Goal: Information Seeking & Learning: Learn about a topic

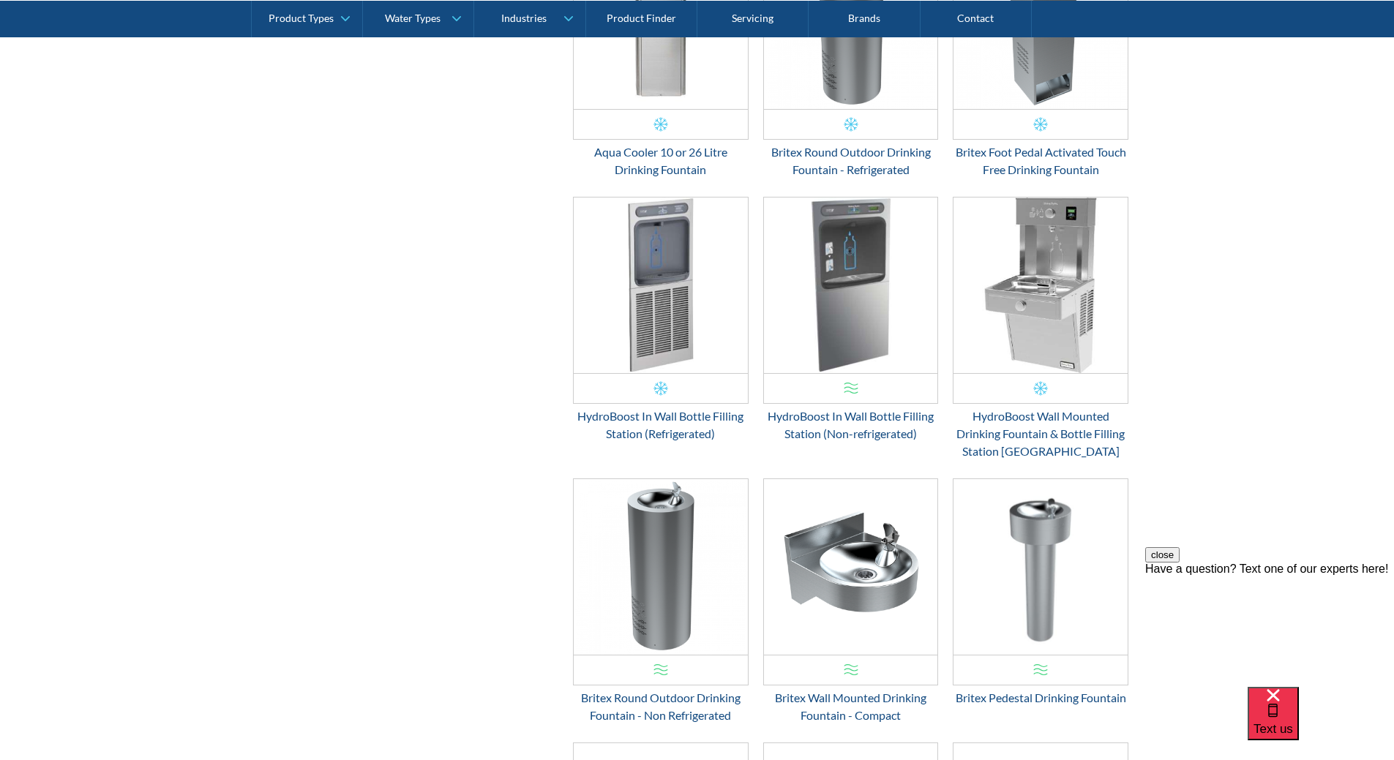
scroll to position [1054, 0]
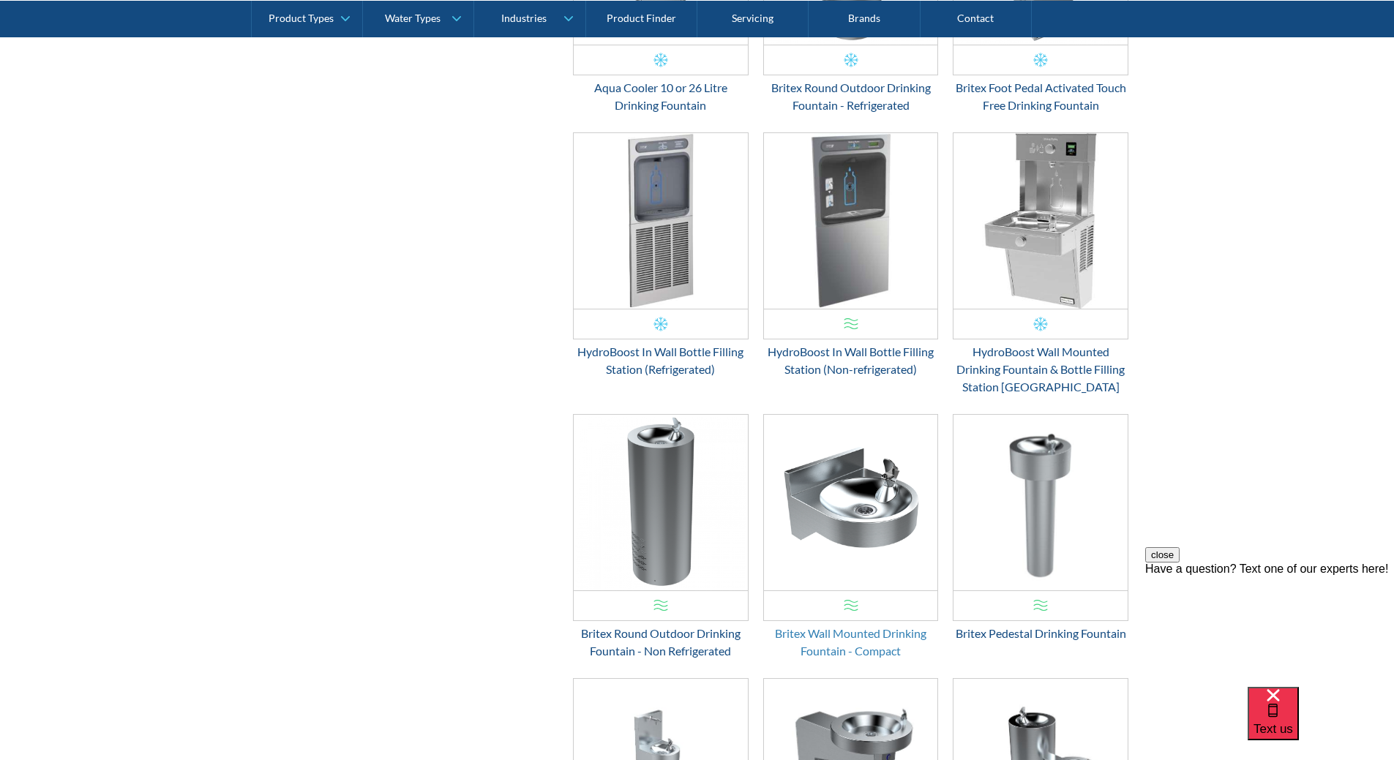
click at [832, 639] on div "Britex Wall Mounted Drinking Fountain - Compact" at bounding box center [851, 642] width 176 height 35
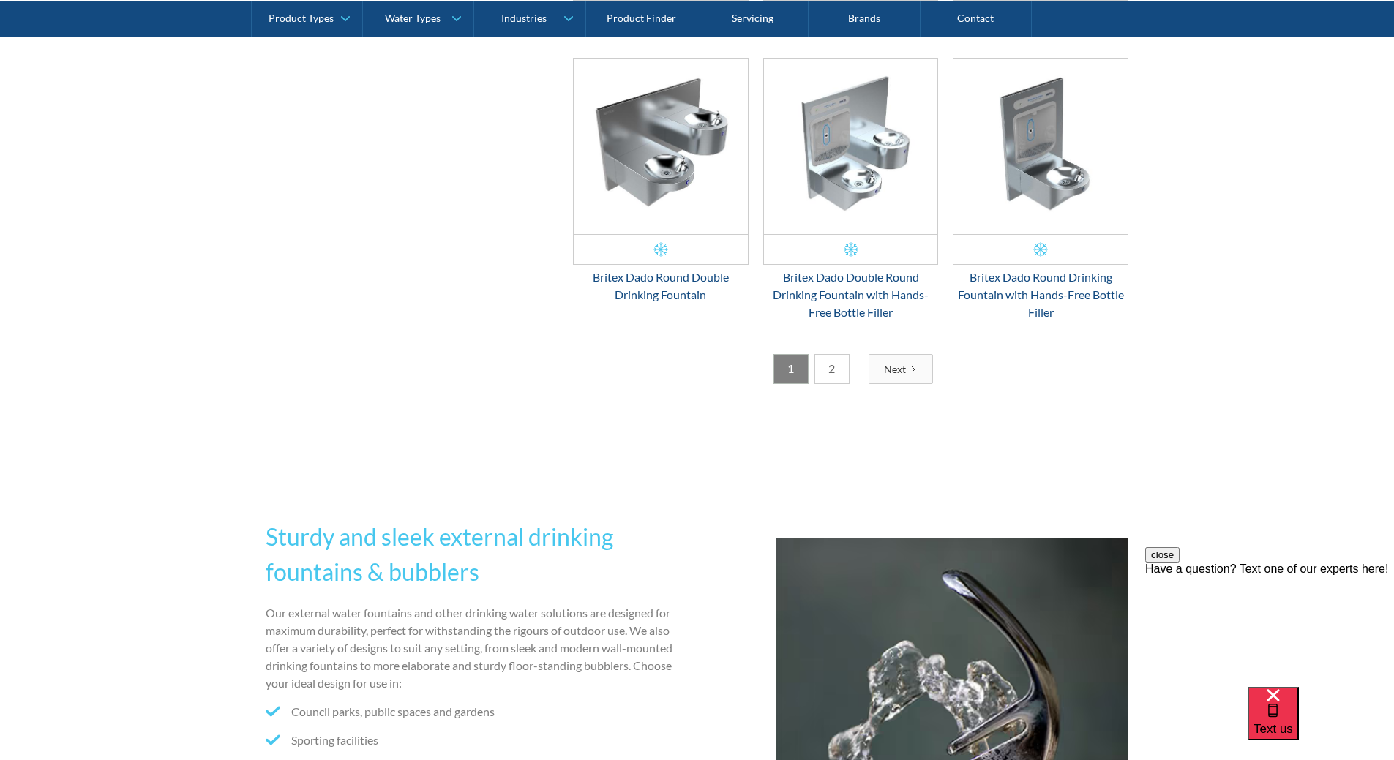
scroll to position [2445, 0]
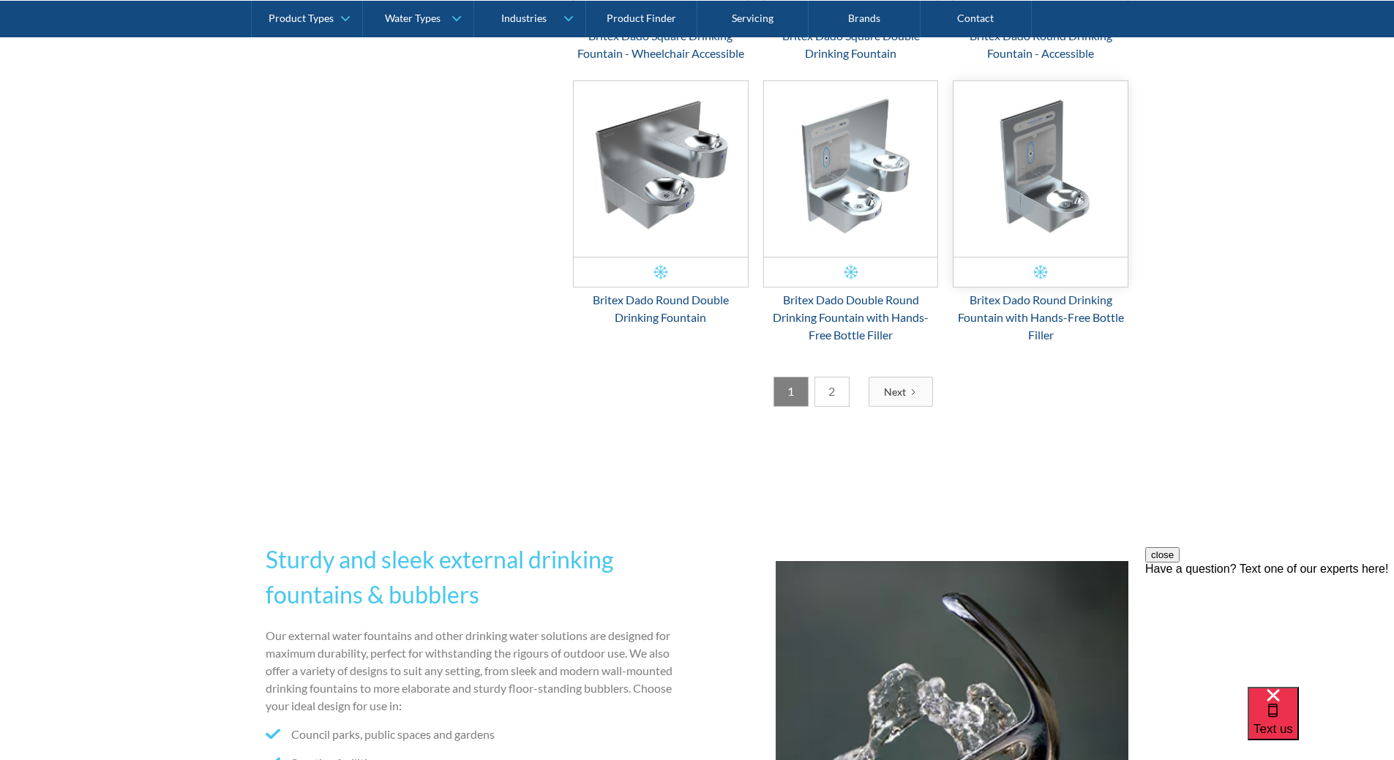
click at [1087, 185] on img "Email Form 3" at bounding box center [1040, 169] width 174 height 176
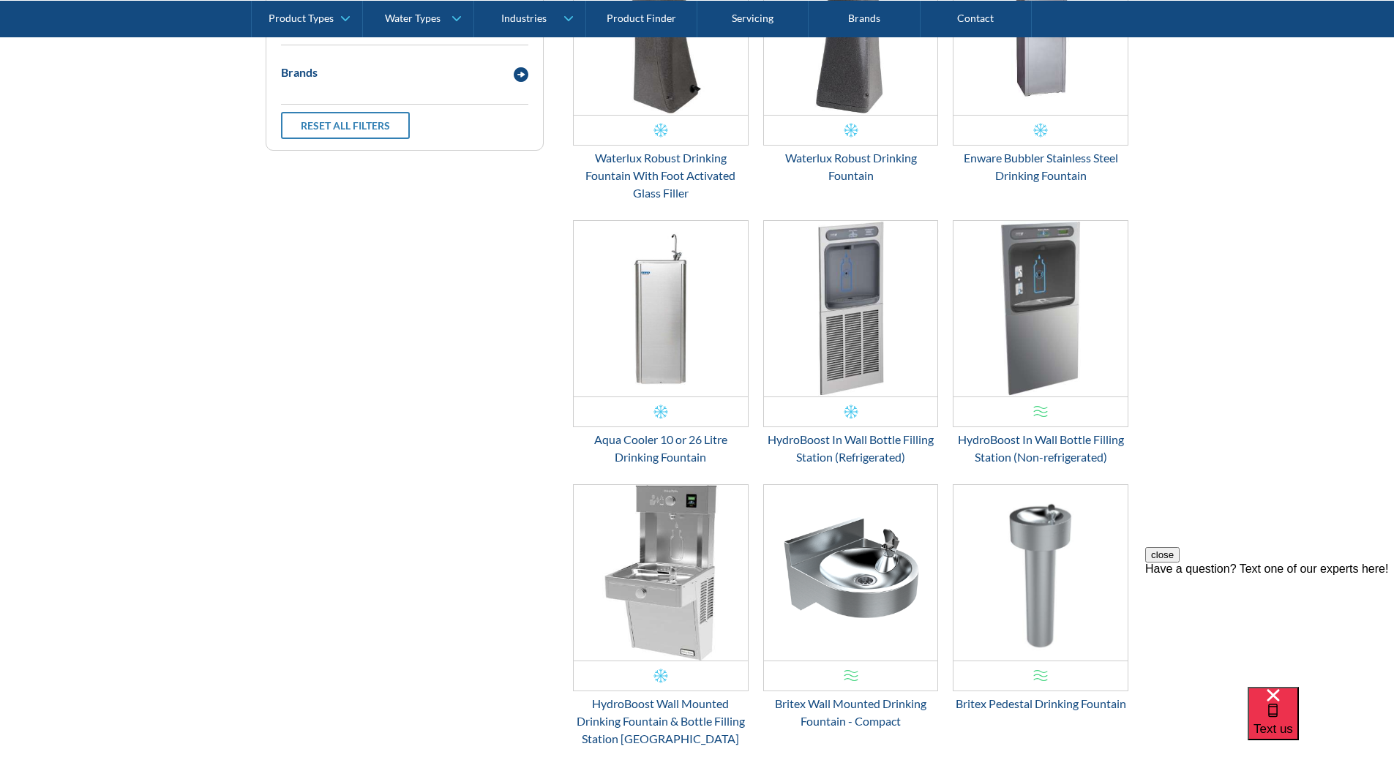
scroll to position [762, 0]
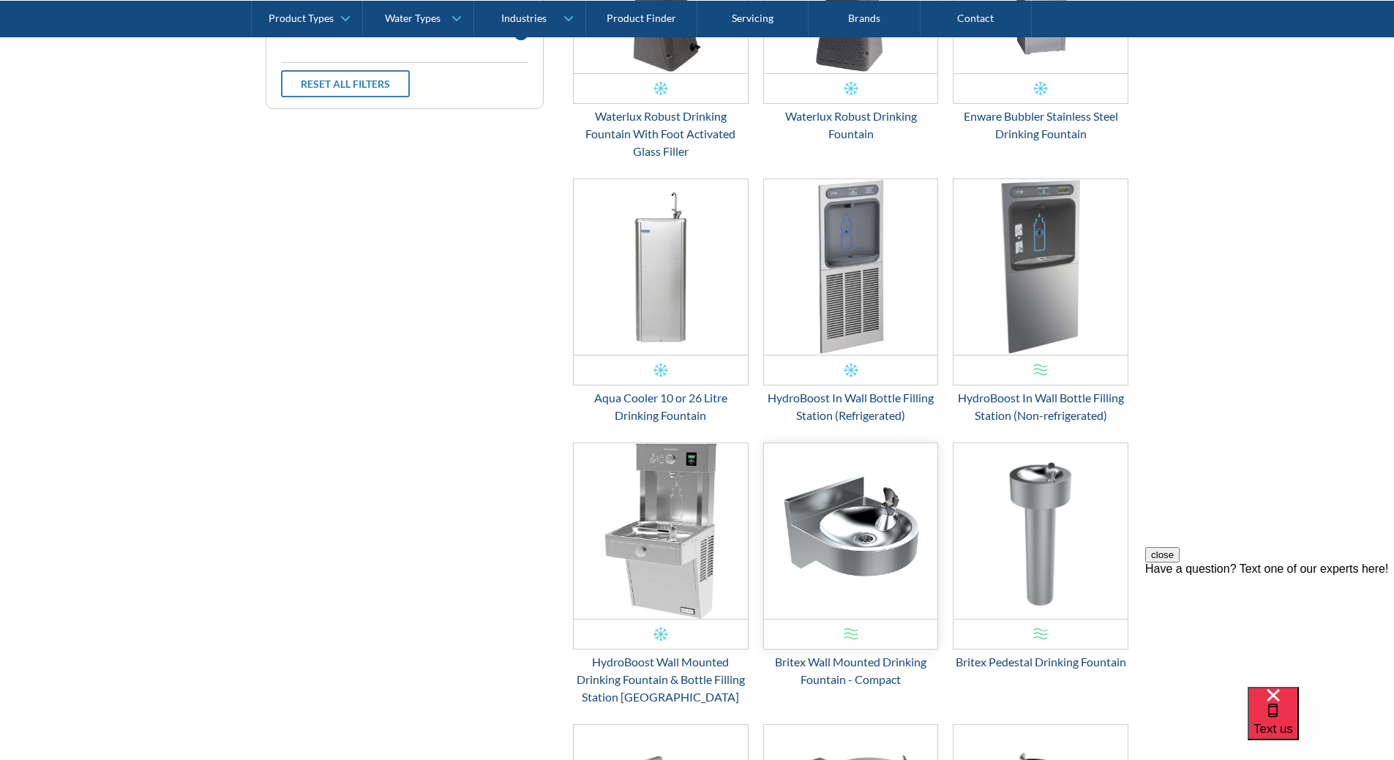
click at [865, 523] on img "Email Form 3" at bounding box center [851, 531] width 174 height 176
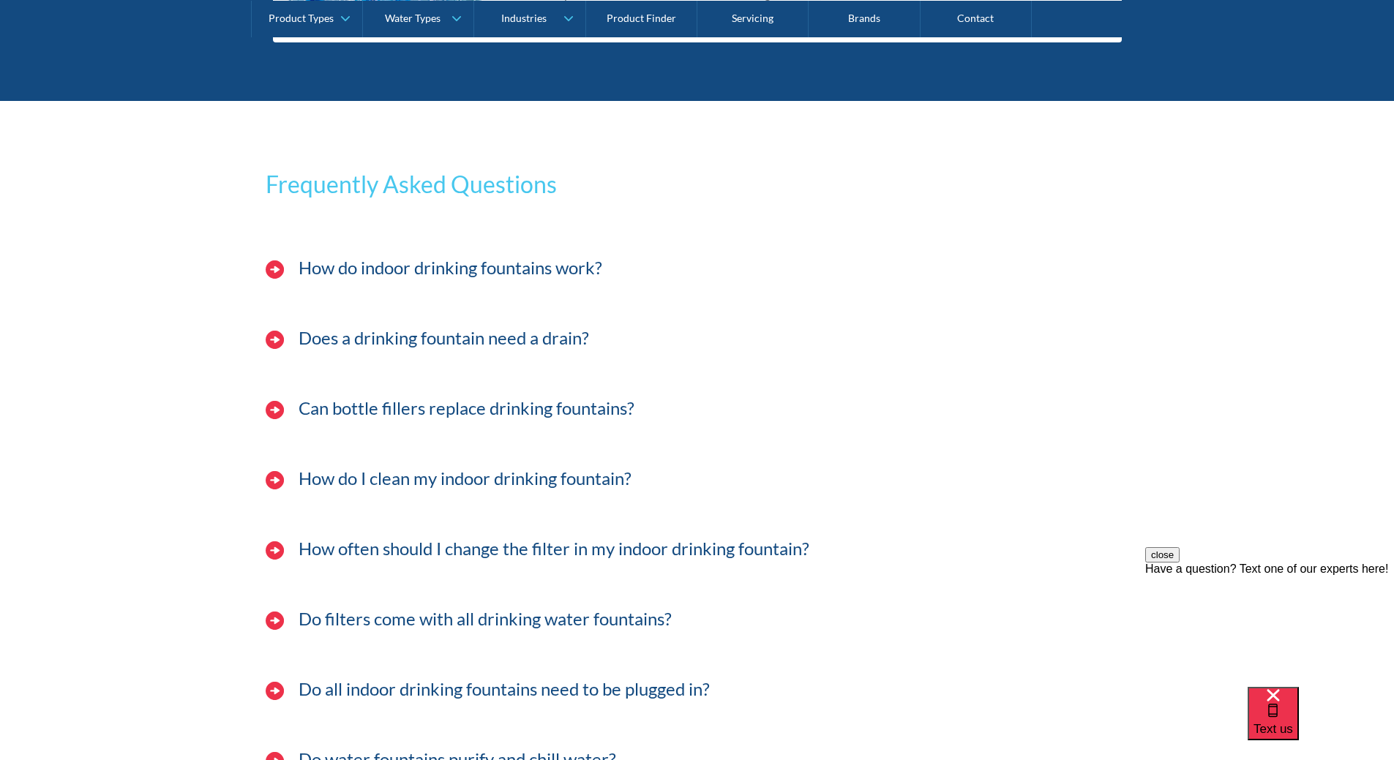
scroll to position [4859, 0]
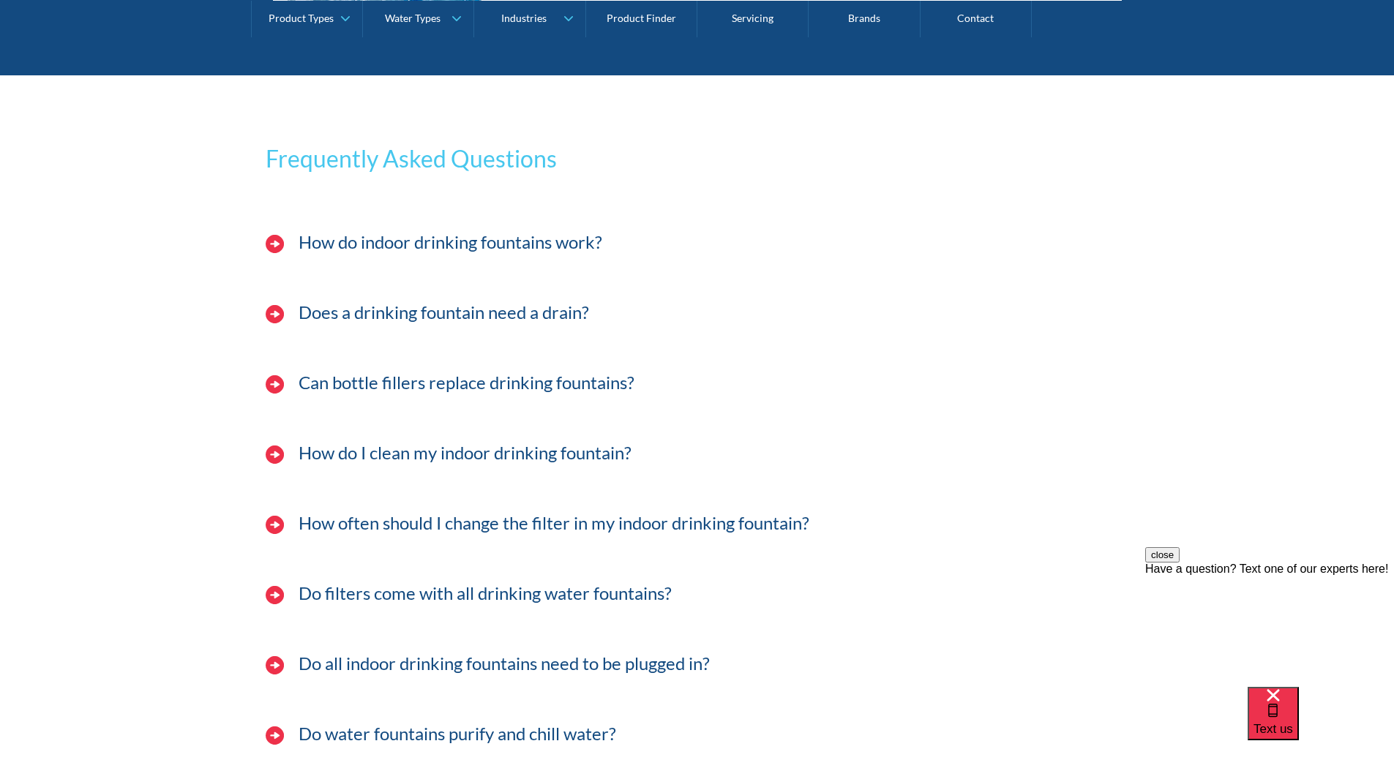
click at [529, 234] on h3 "How do indoor drinking fountains work?" at bounding box center [451, 242] width 304 height 21
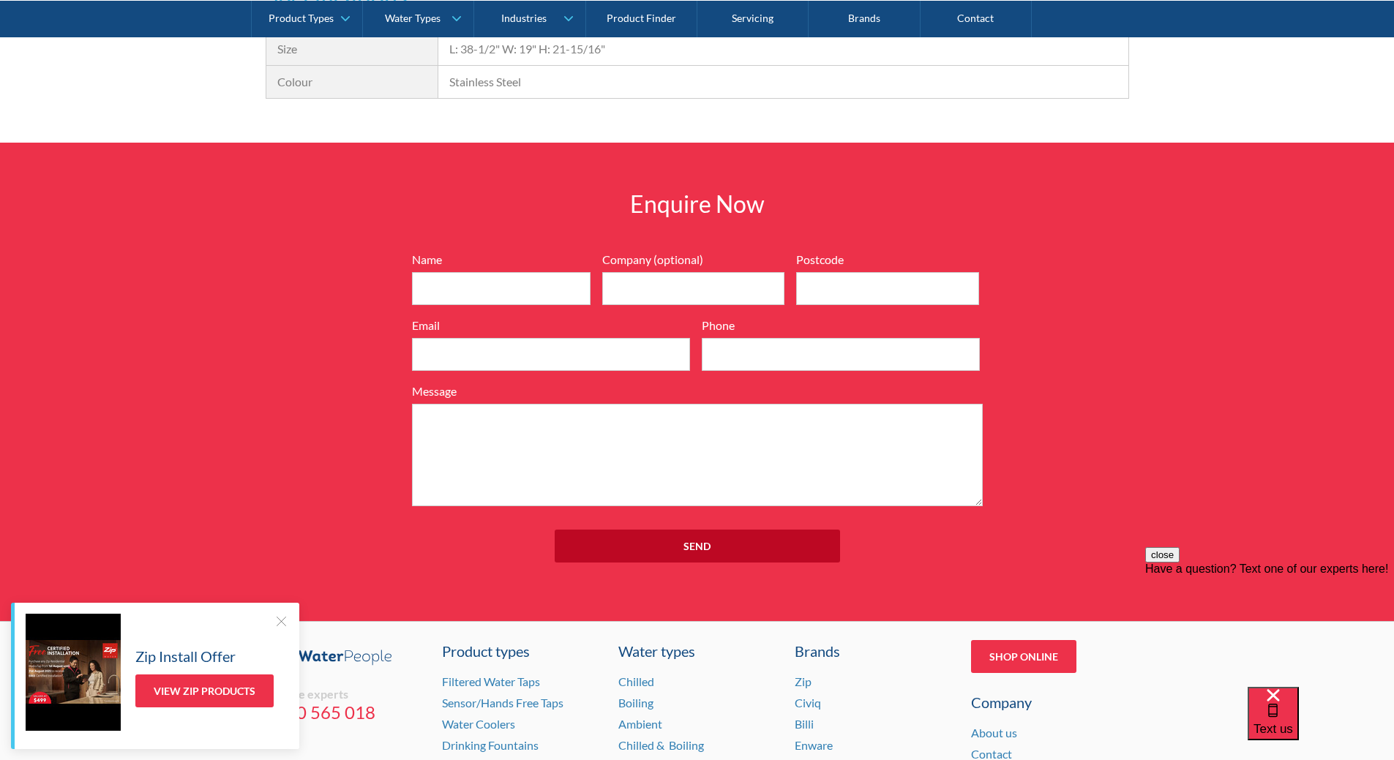
scroll to position [1244, 0]
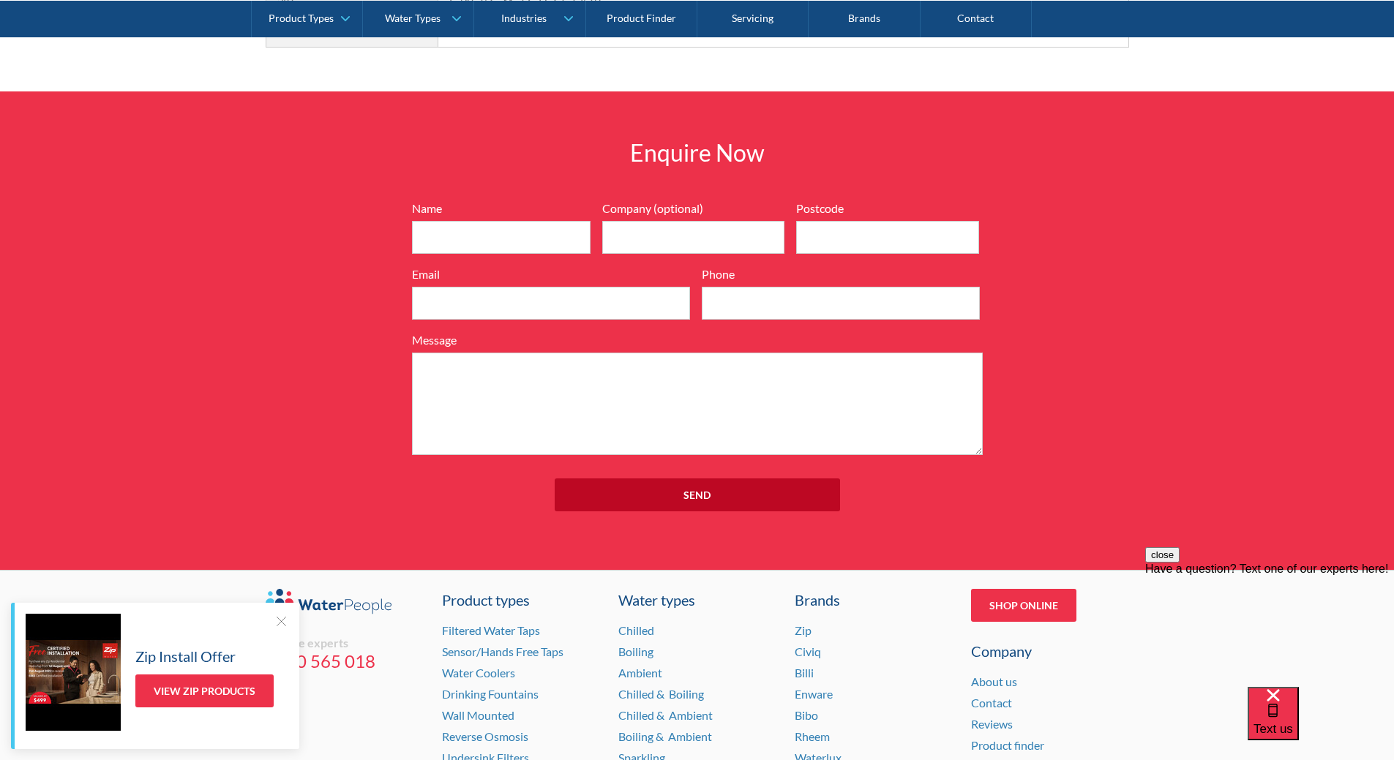
click at [277, 622] on div at bounding box center [281, 621] width 15 height 15
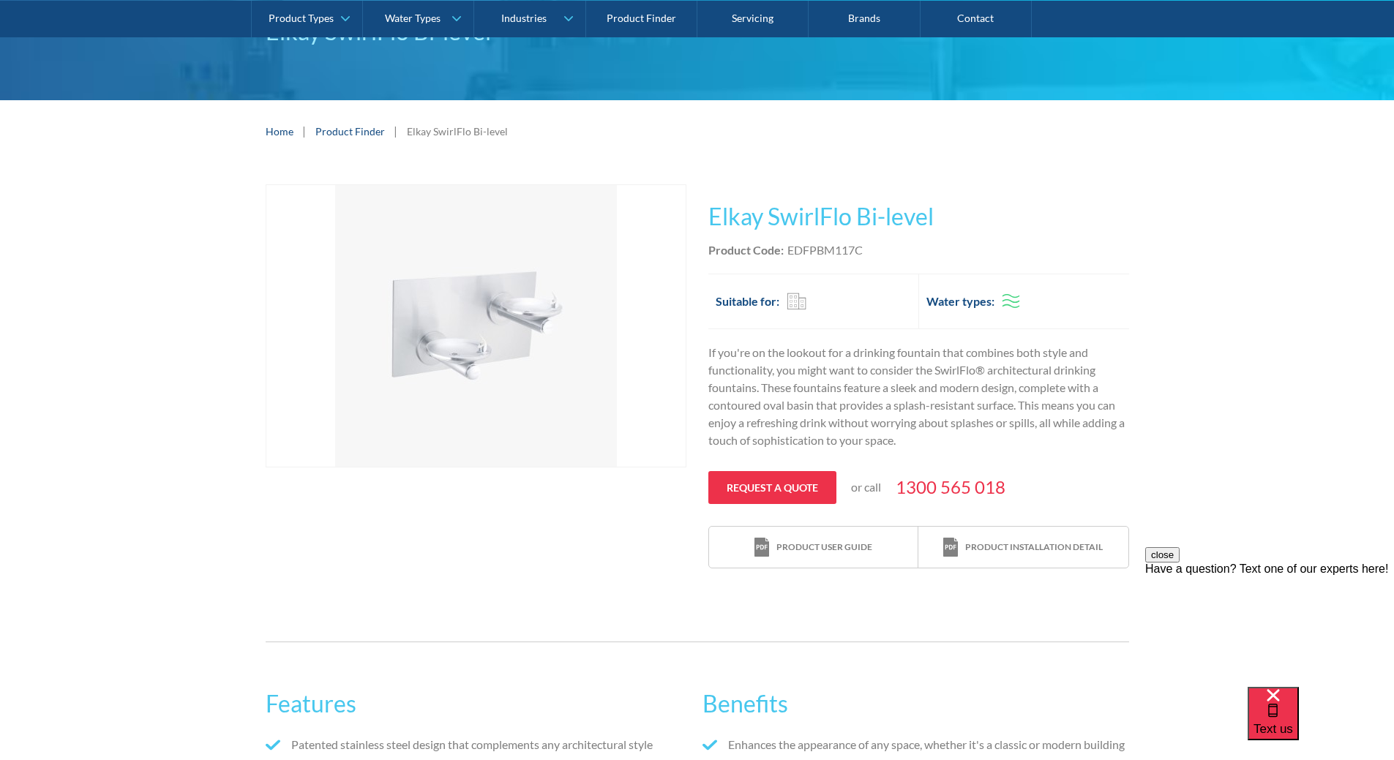
scroll to position [146, 0]
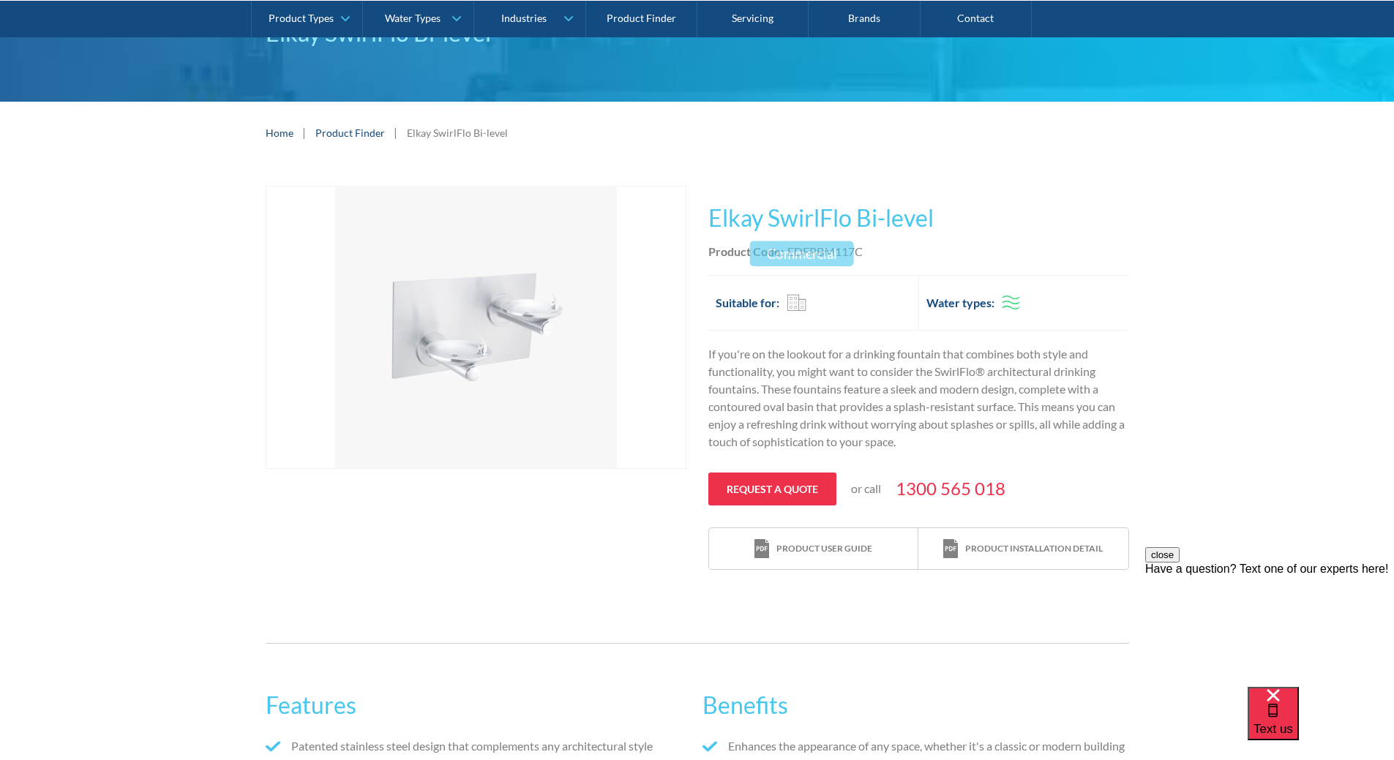
click at [794, 305] on div "Commercial" at bounding box center [797, 302] width 20 height 18
click at [974, 552] on div "Product installation detail" at bounding box center [1034, 548] width 138 height 13
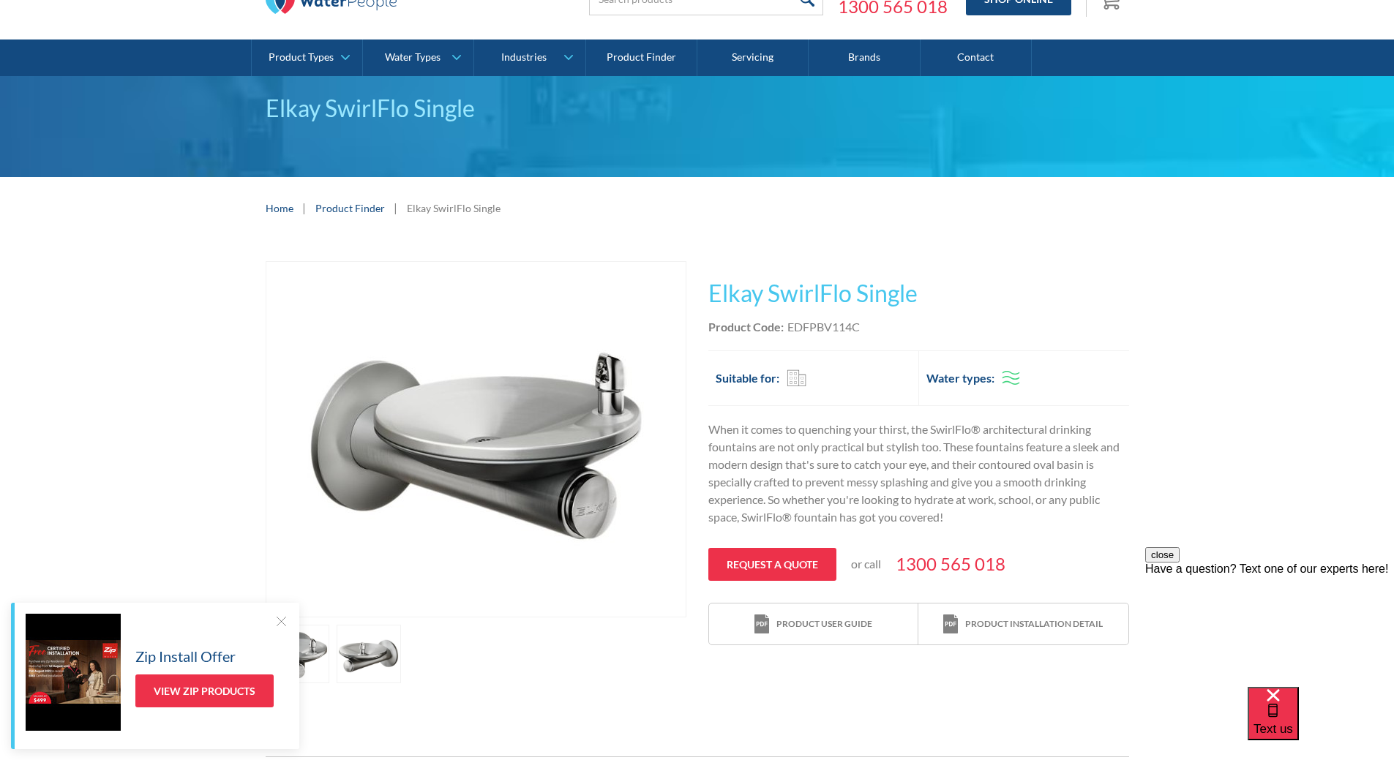
scroll to position [146, 0]
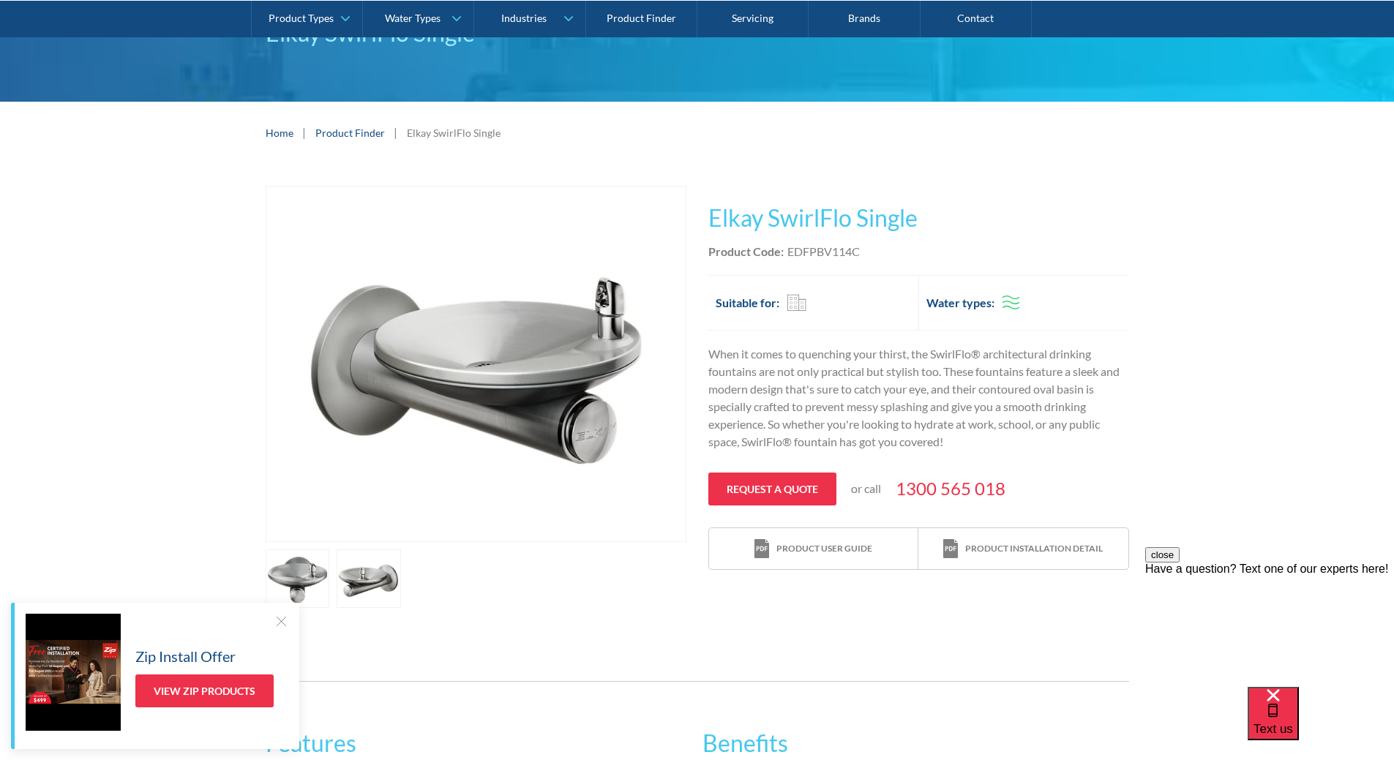
click at [305, 577] on link "open lightbox" at bounding box center [298, 579] width 64 height 59
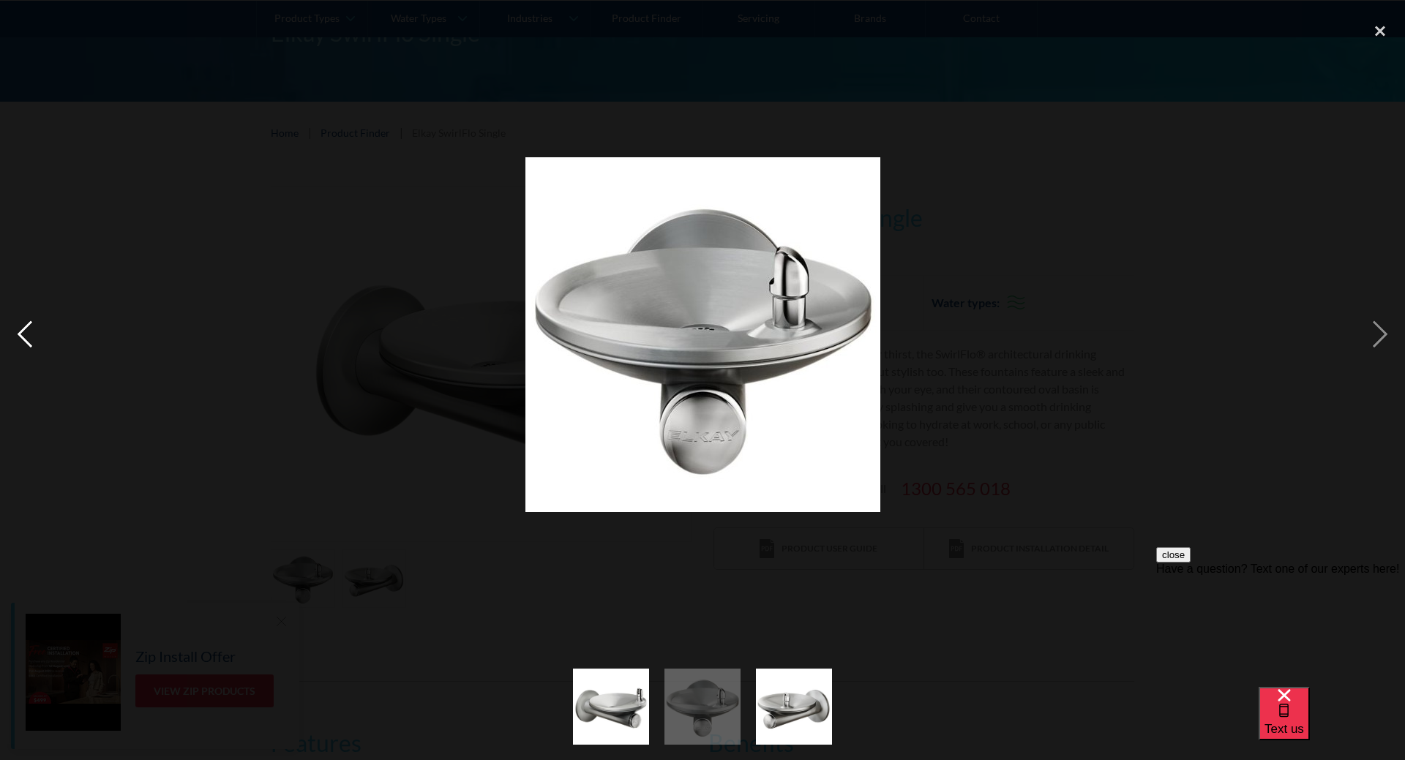
click at [25, 323] on div "previous image" at bounding box center [25, 334] width 50 height 639
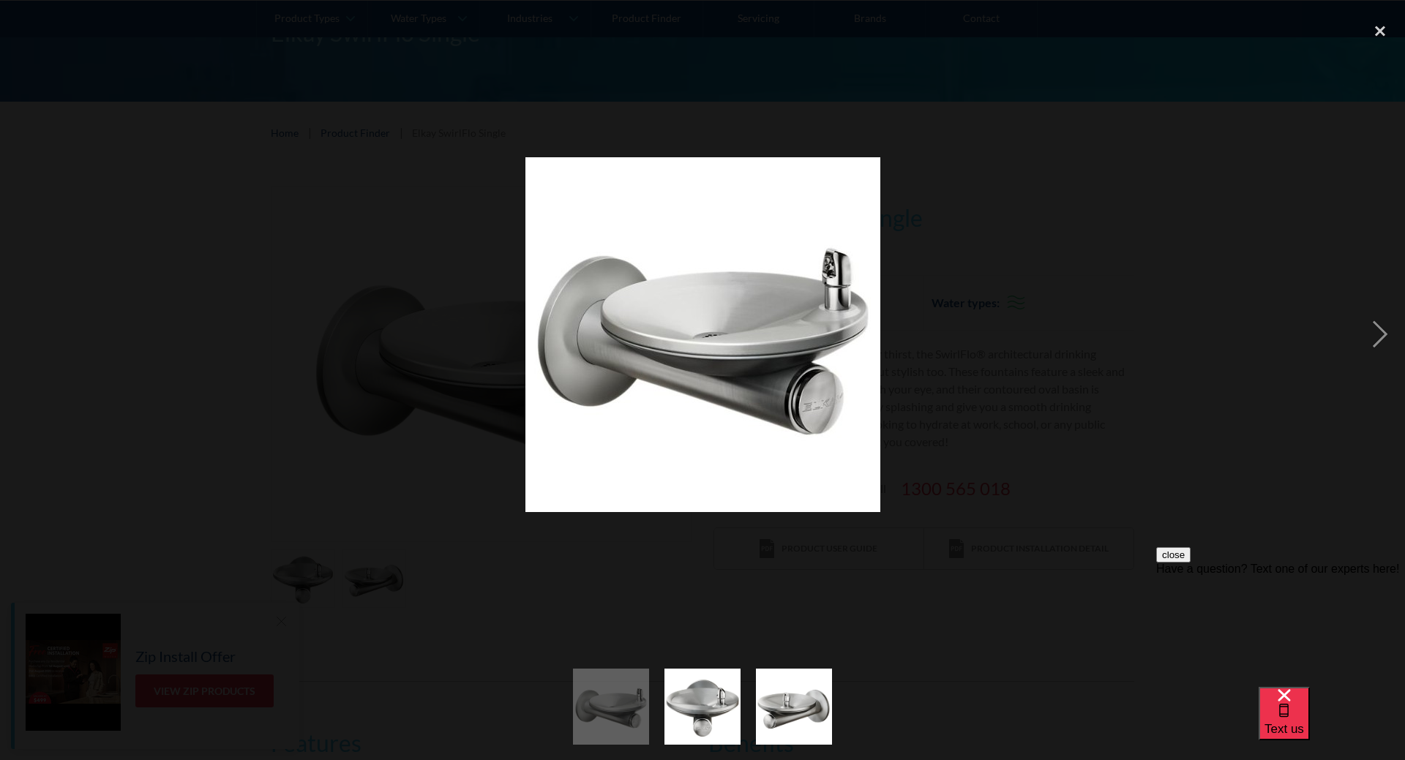
click at [25, 323] on div "previous image" at bounding box center [25, 334] width 50 height 639
click at [1380, 29] on div "close lightbox" at bounding box center [1380, 31] width 50 height 32
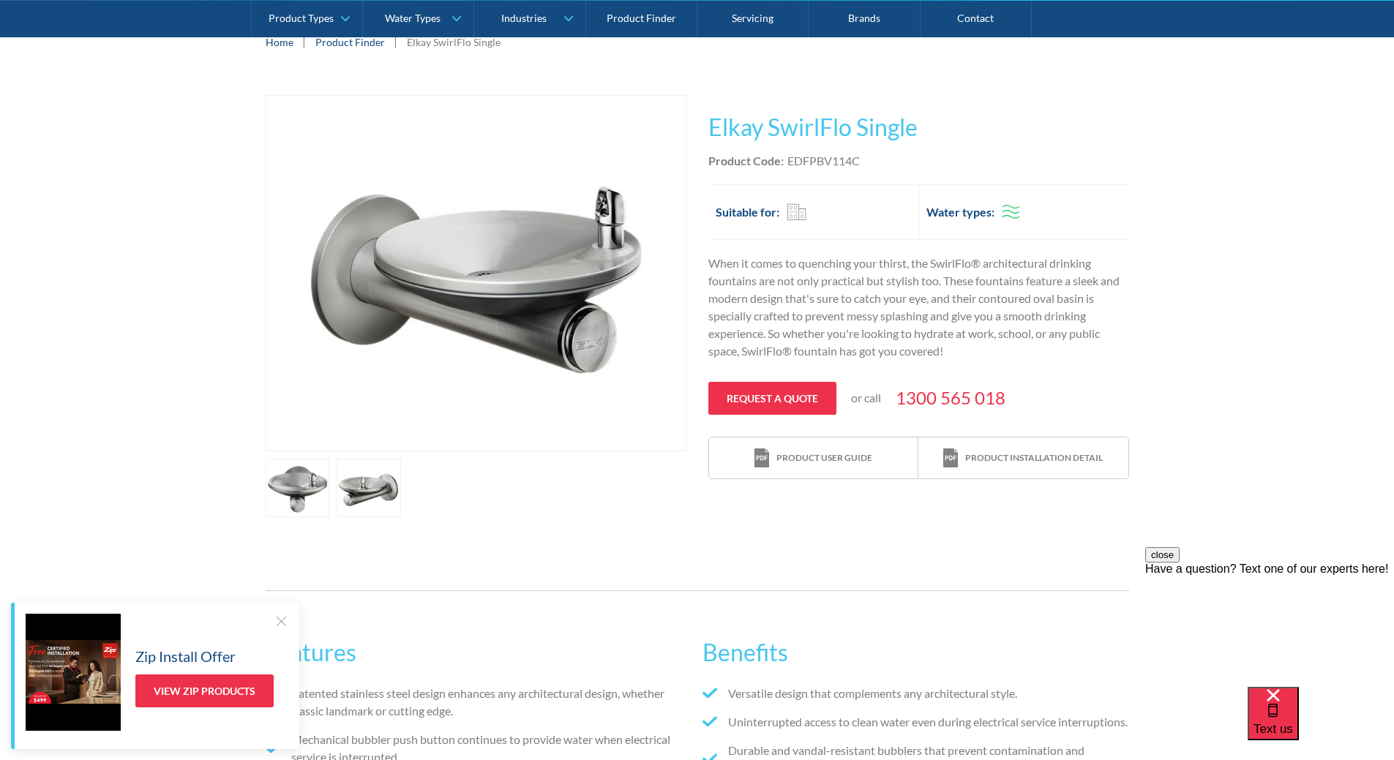
scroll to position [220, 0]
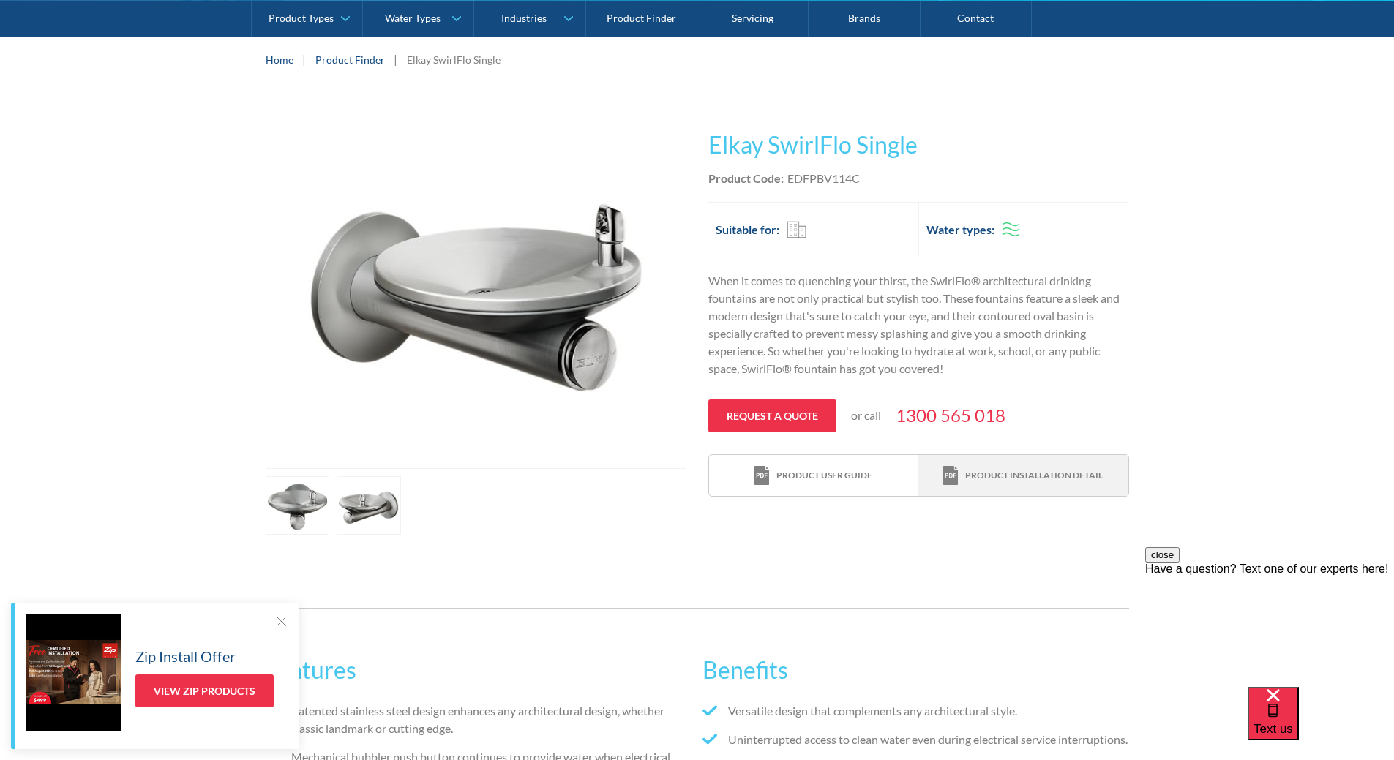
click at [1002, 478] on div "Product installation detail" at bounding box center [1034, 475] width 138 height 13
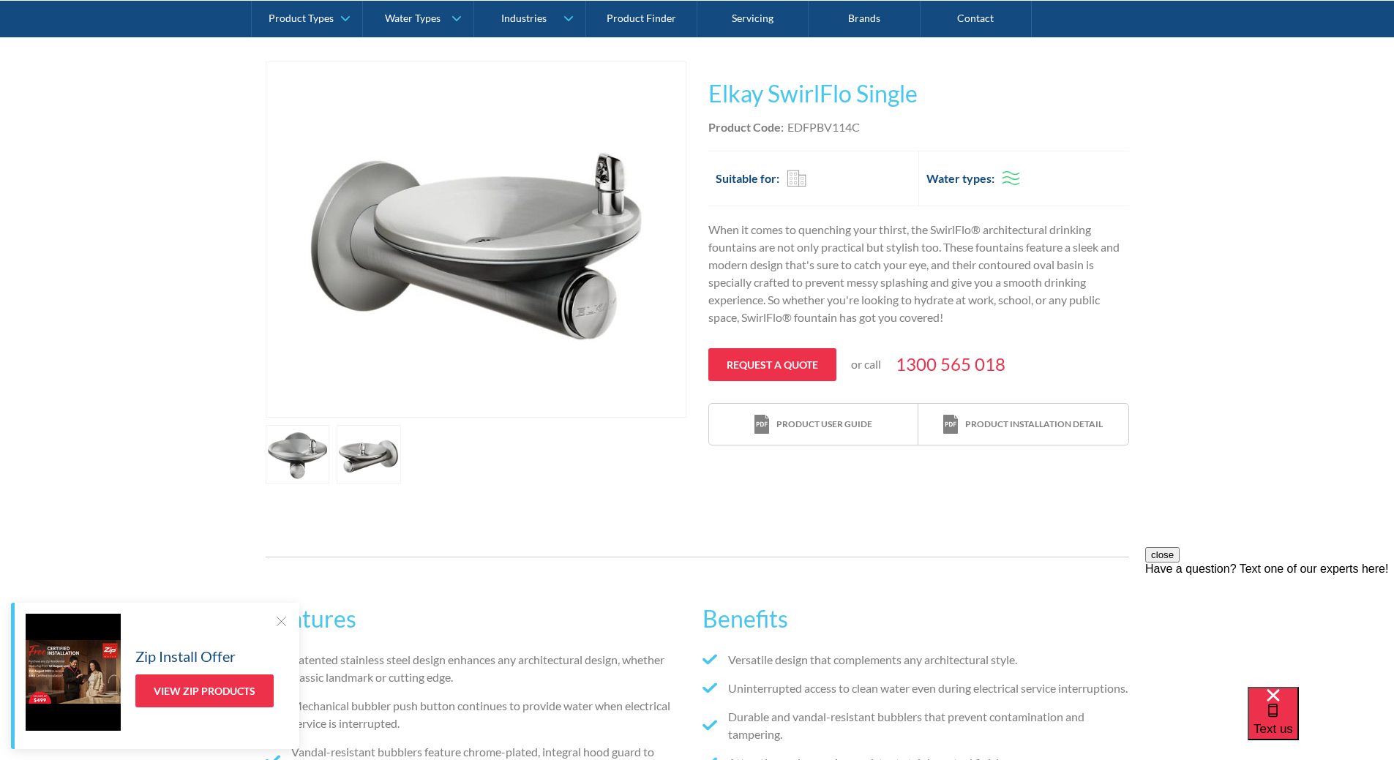
scroll to position [293, 0]
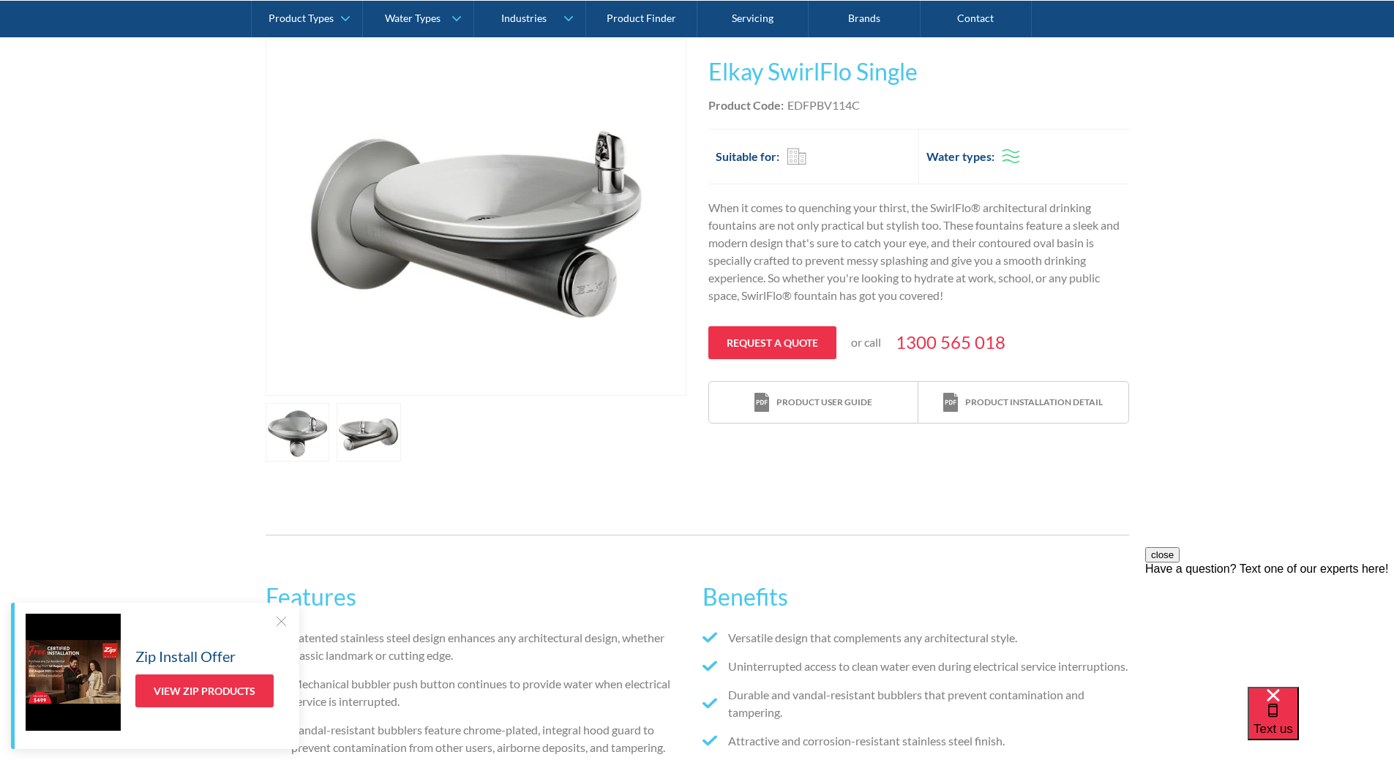
click at [281, 624] on div at bounding box center [281, 621] width 15 height 15
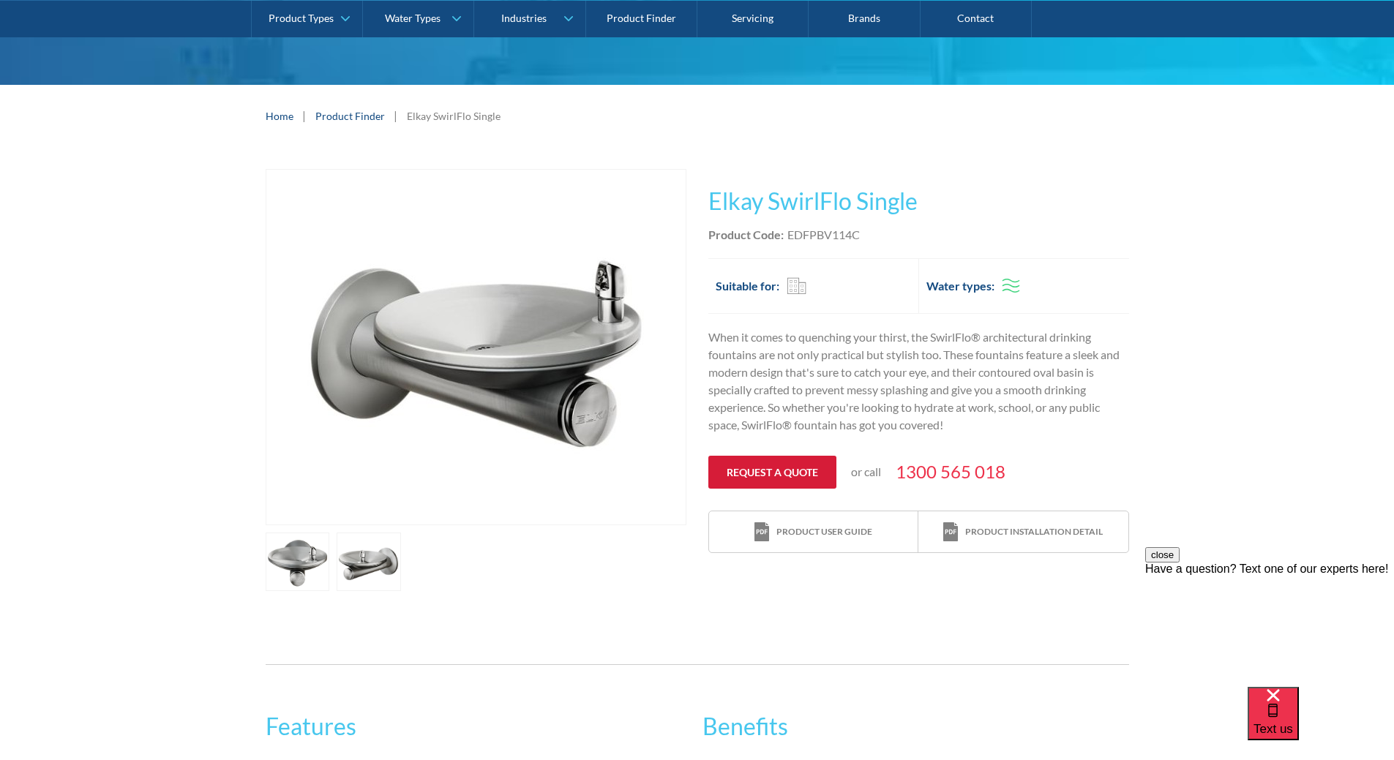
scroll to position [146, 0]
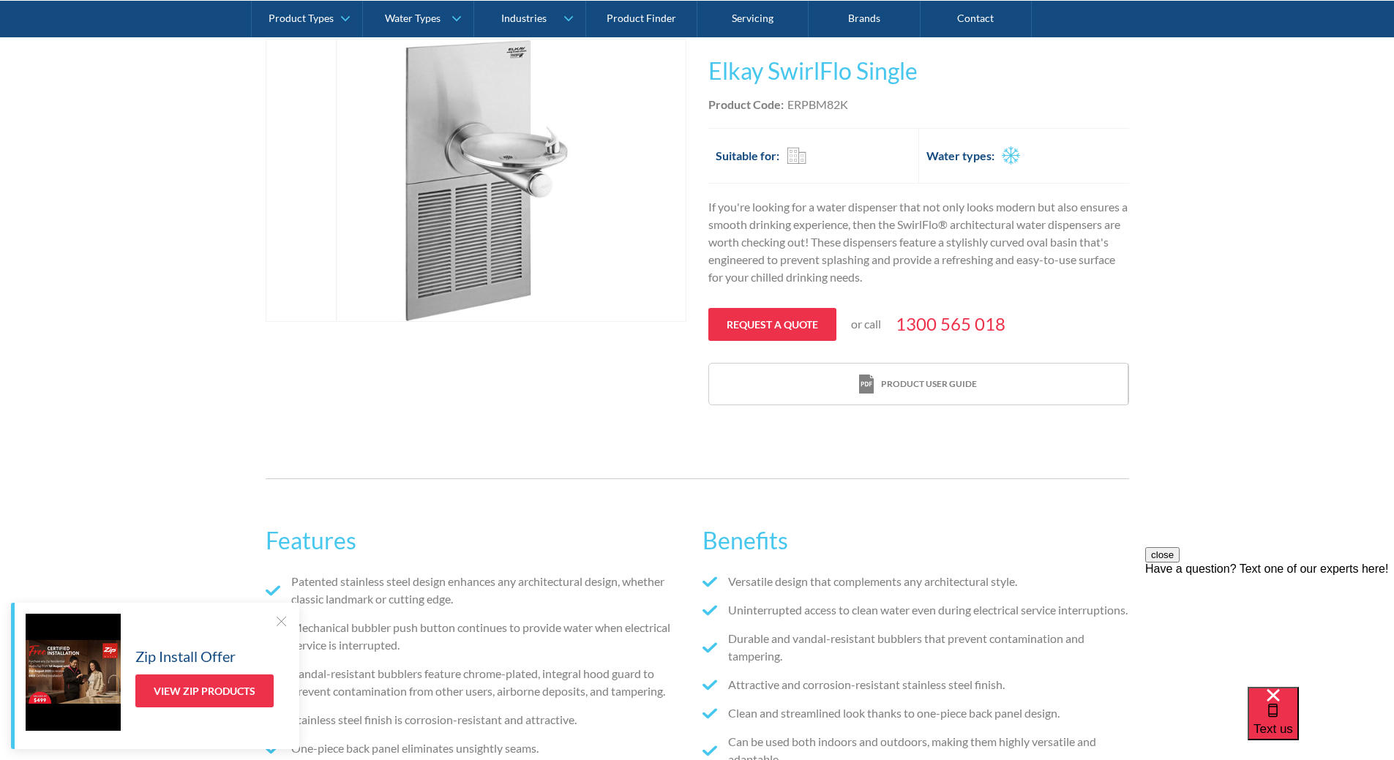
scroll to position [293, 0]
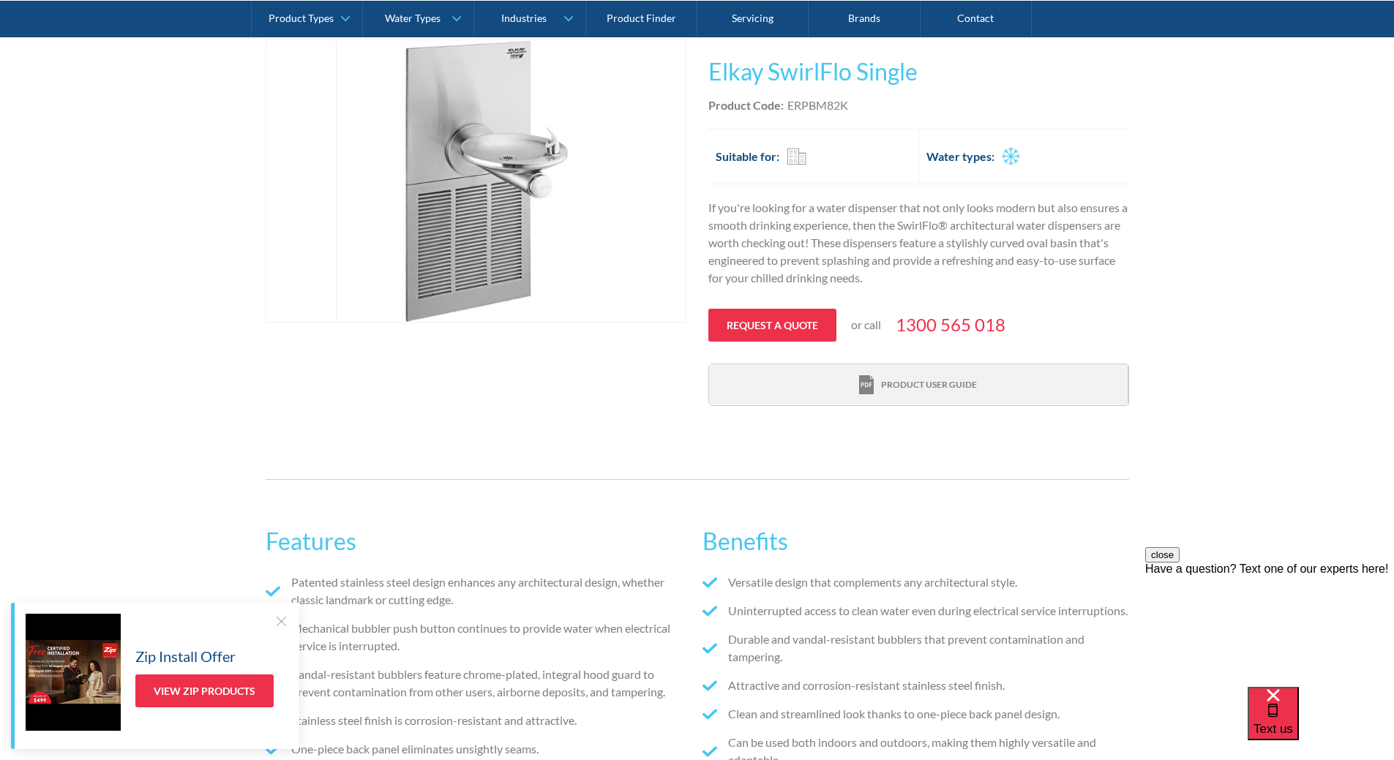
click at [953, 386] on div "Product user guide" at bounding box center [929, 384] width 96 height 13
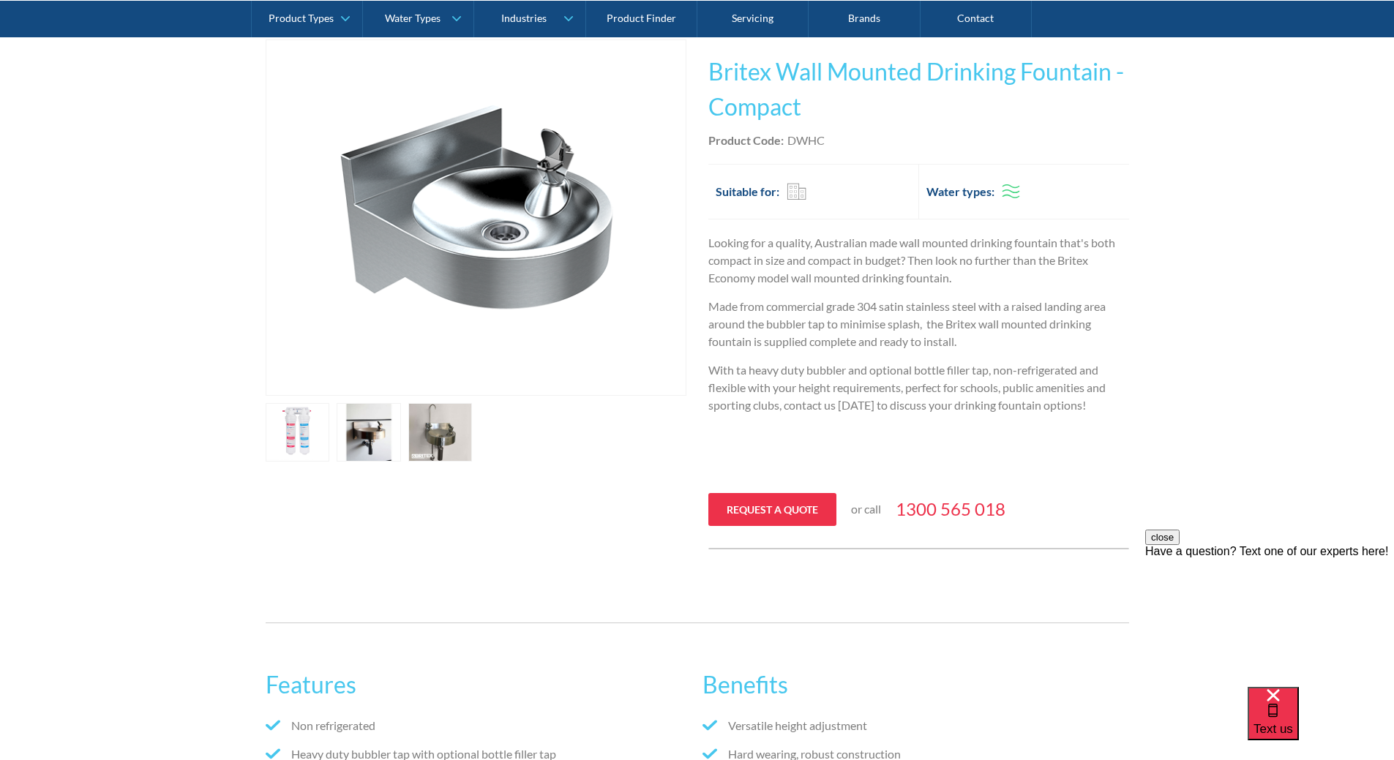
click at [330, 438] on link "open lightbox" at bounding box center [298, 432] width 64 height 59
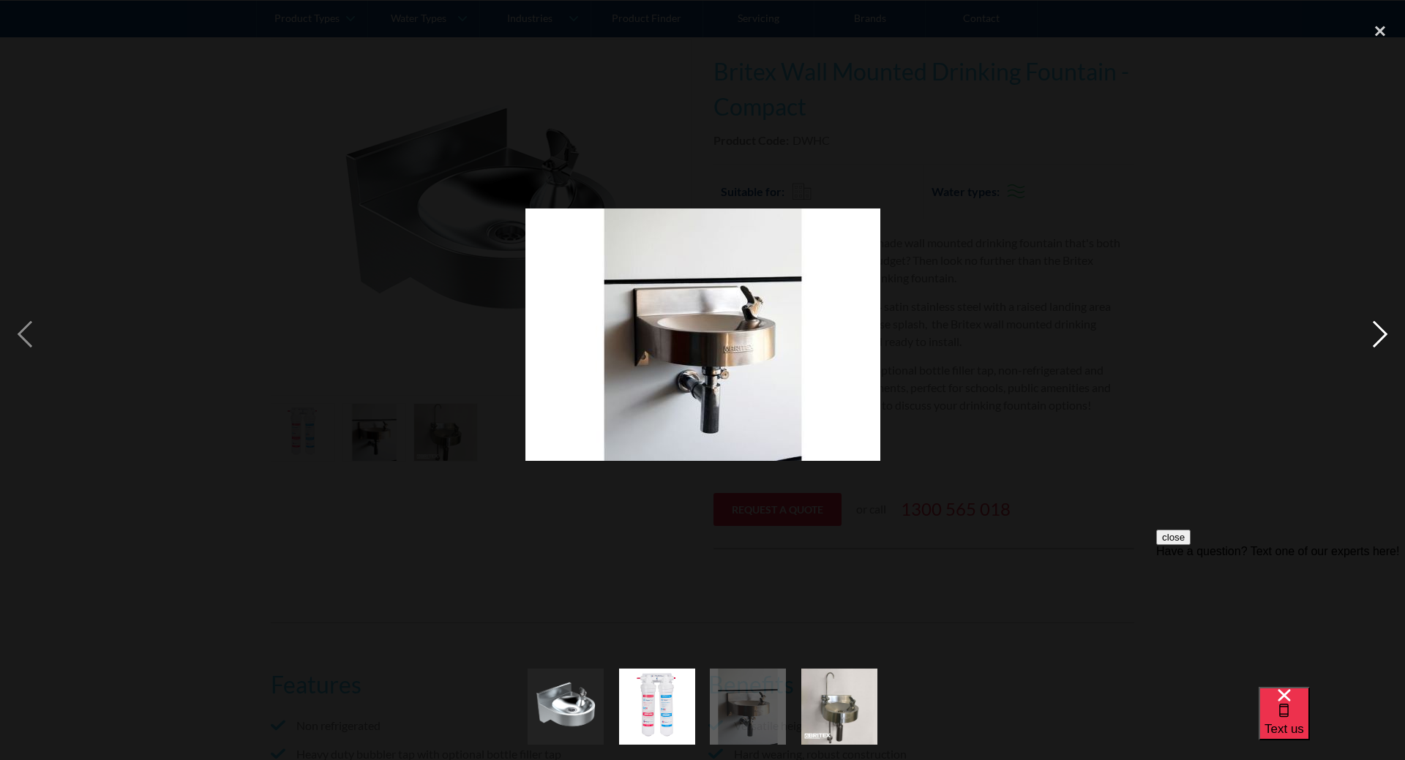
click at [1376, 337] on div "next image" at bounding box center [1380, 334] width 50 height 639
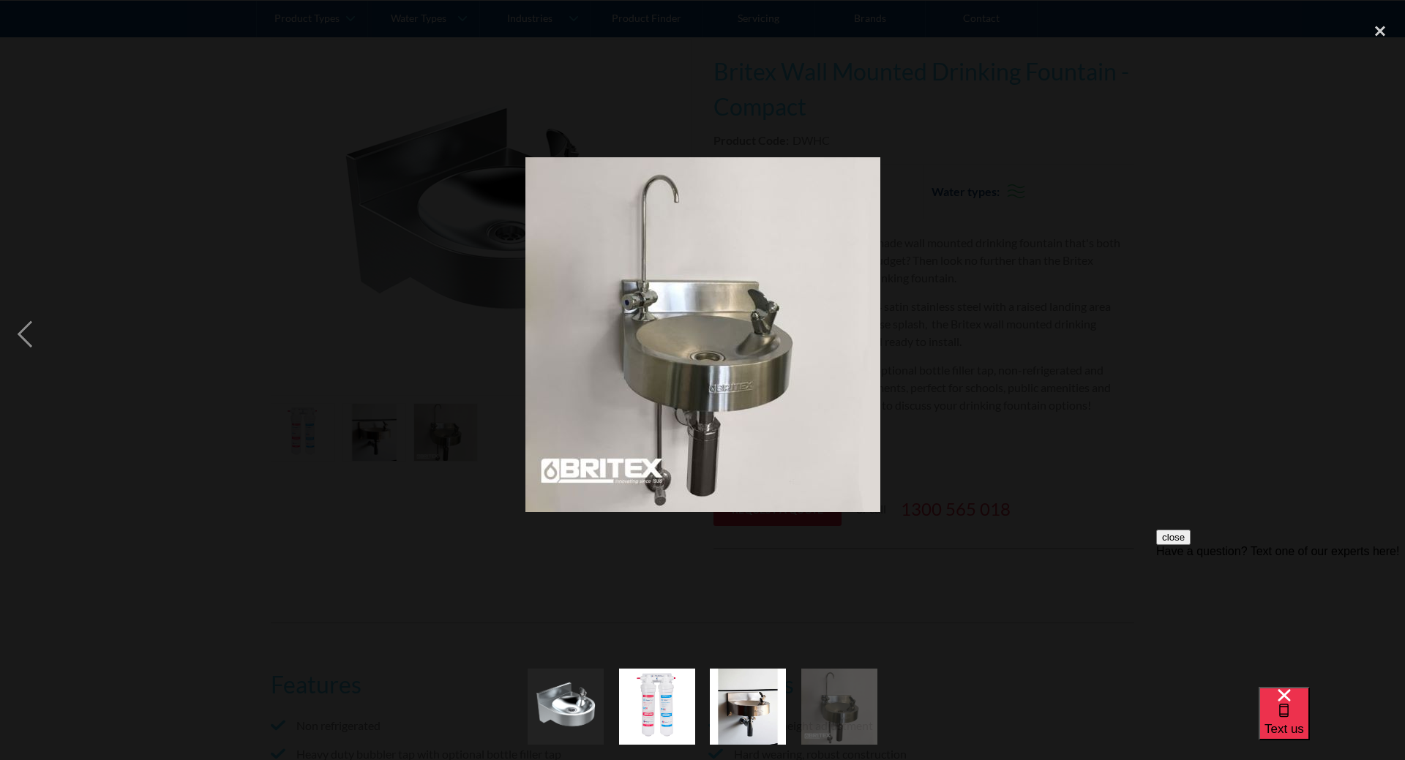
click at [1376, 337] on div "next image" at bounding box center [1380, 334] width 50 height 639
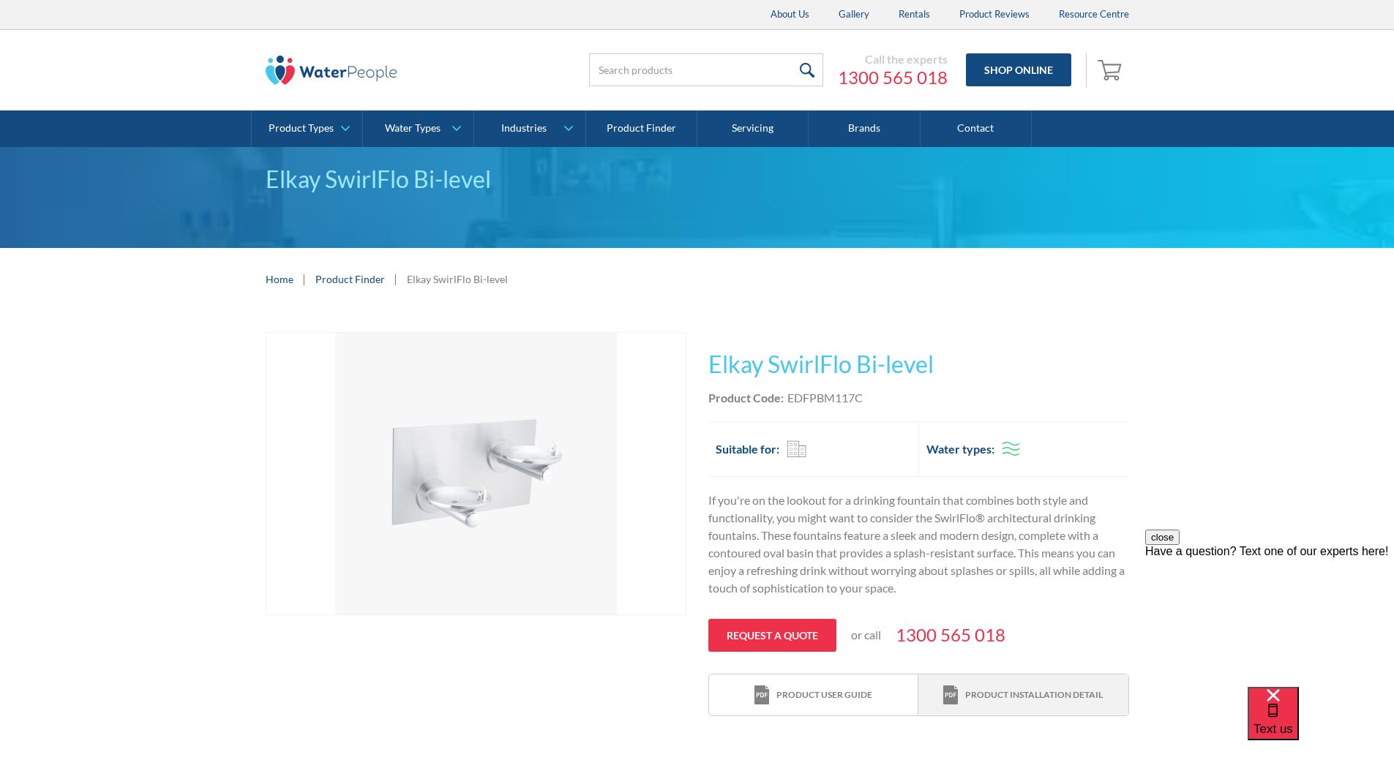
click at [1040, 691] on div "Product installation detail" at bounding box center [1034, 695] width 138 height 13
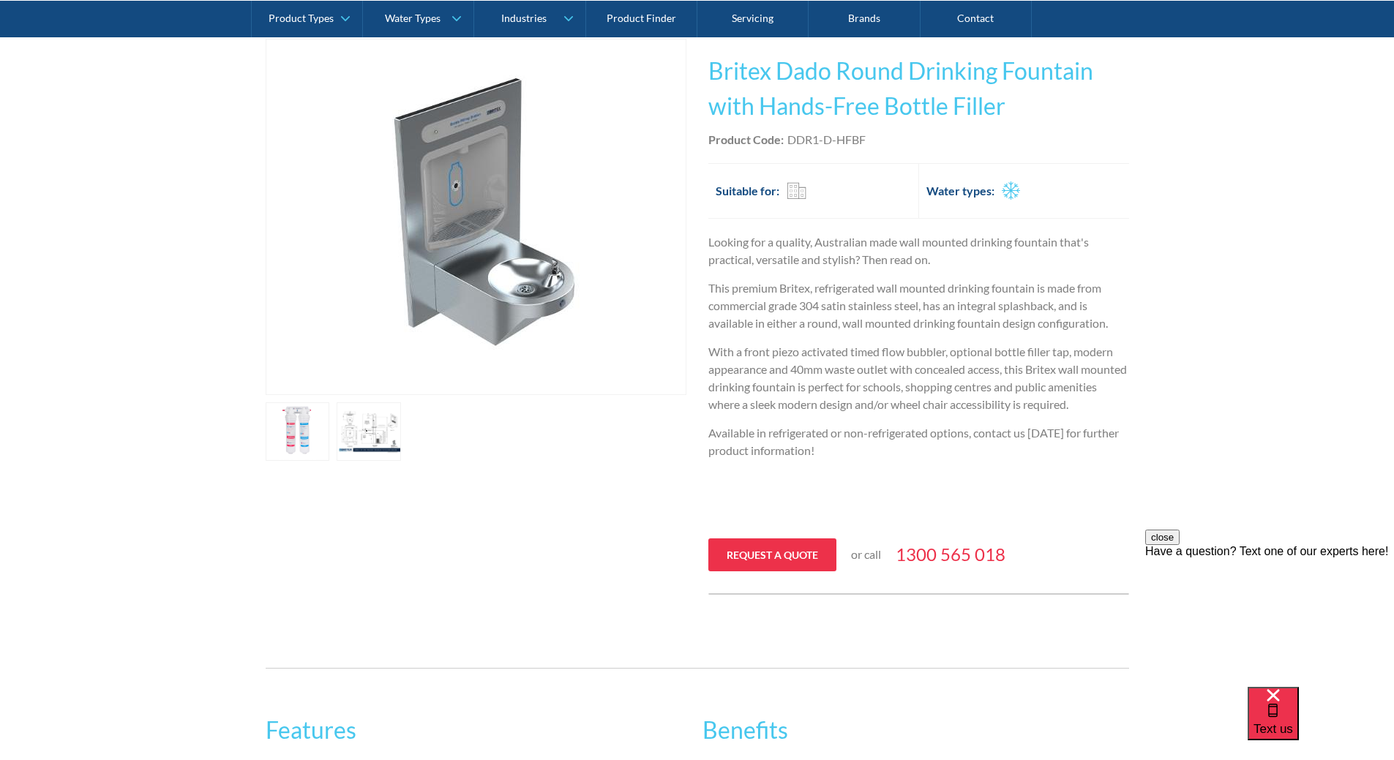
scroll to position [293, 0]
click at [330, 426] on link "open lightbox" at bounding box center [298, 432] width 64 height 59
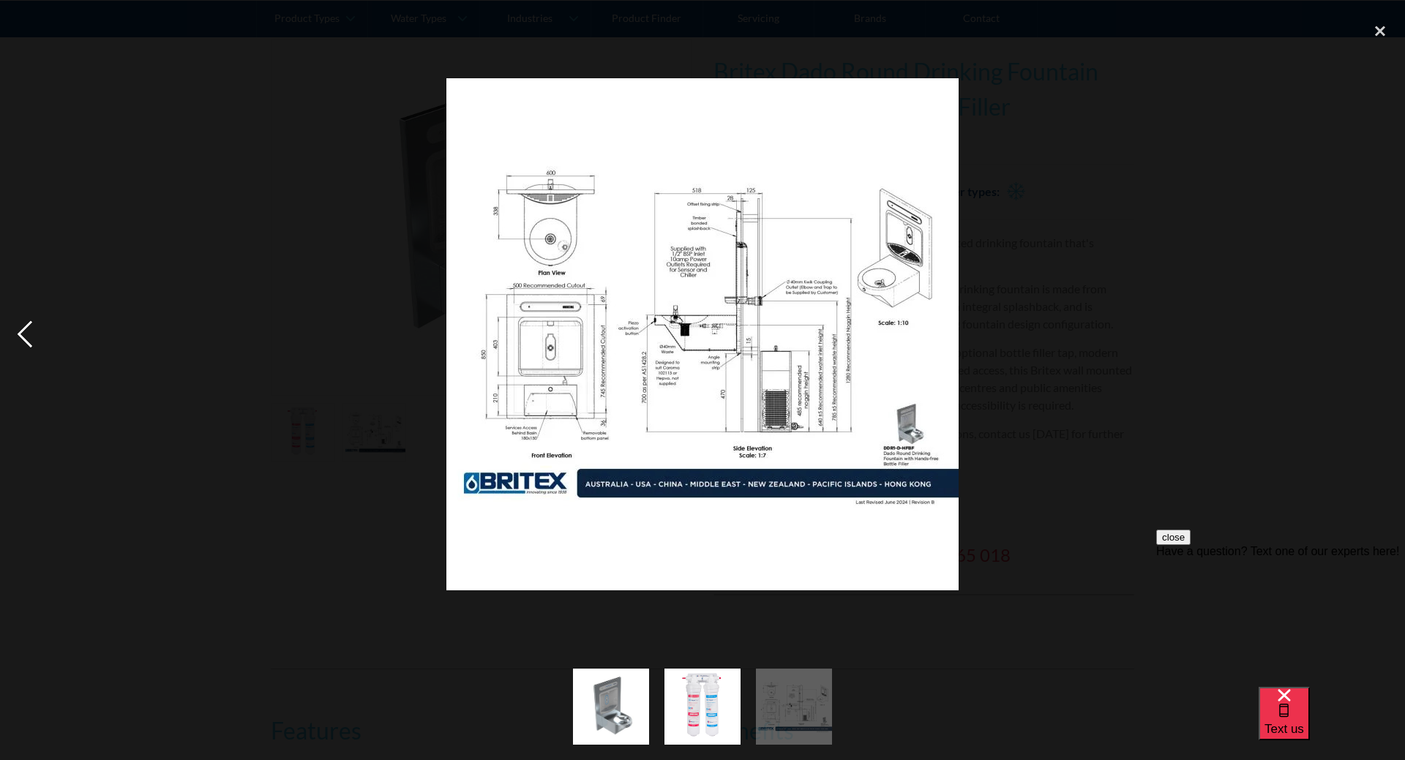
click at [19, 343] on div "previous image" at bounding box center [25, 334] width 50 height 639
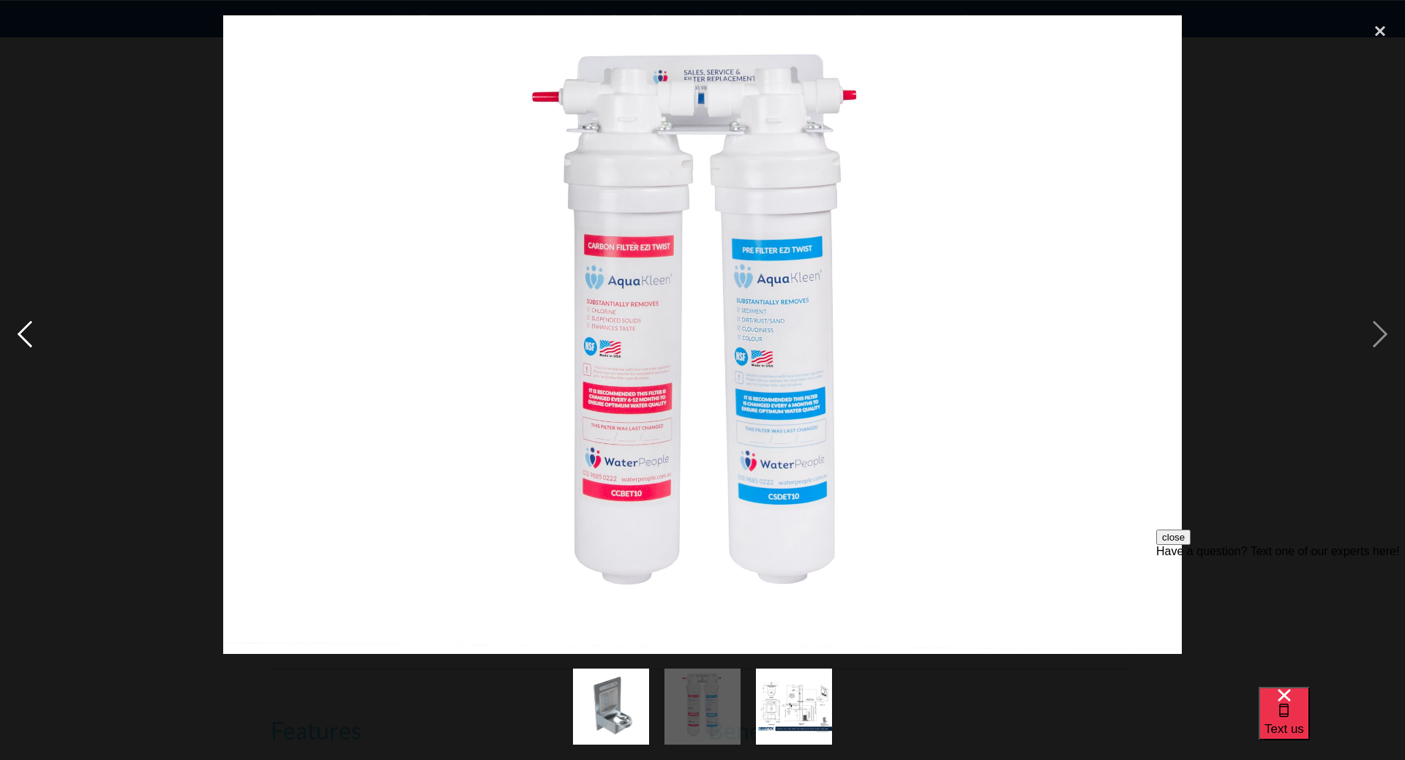
click at [23, 338] on div "previous image" at bounding box center [25, 334] width 50 height 639
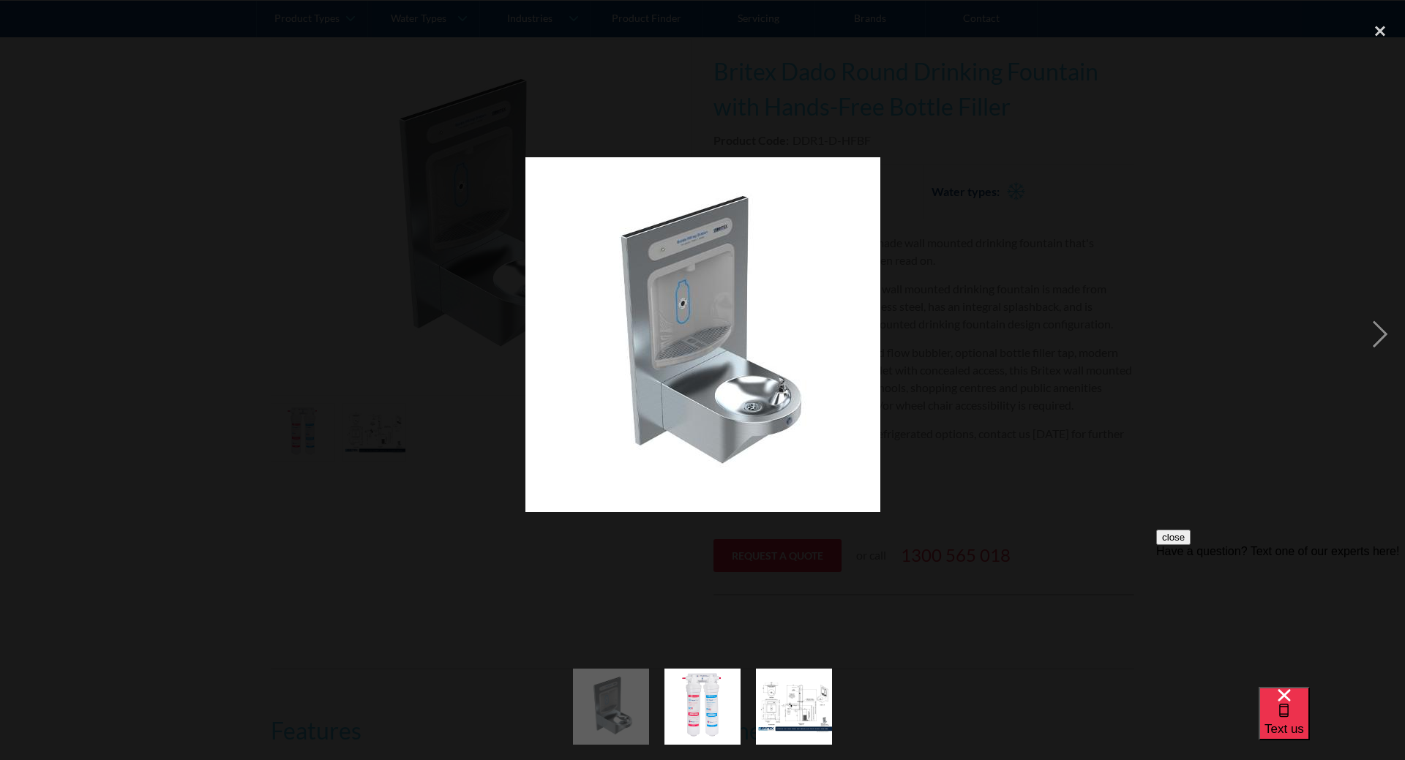
click at [1081, 371] on div at bounding box center [702, 334] width 1405 height 639
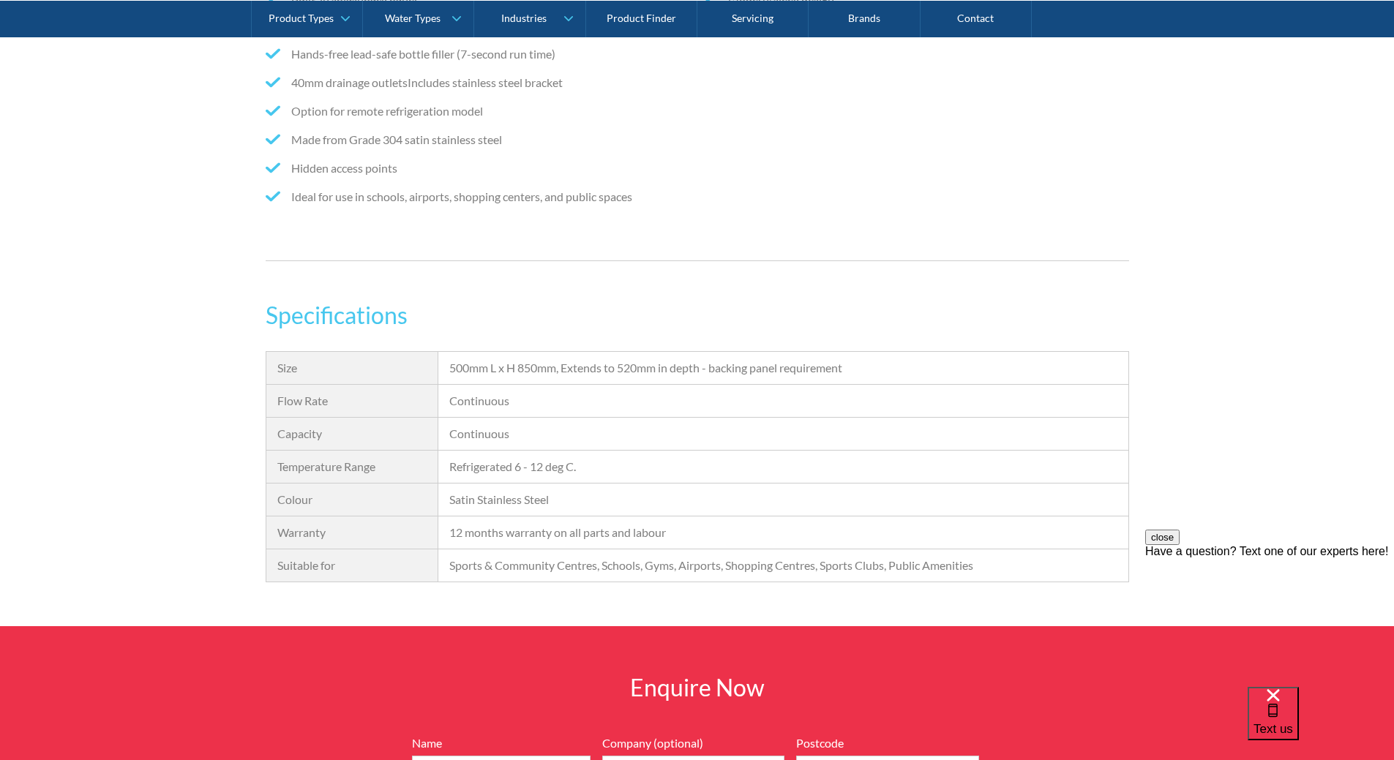
scroll to position [1171, 0]
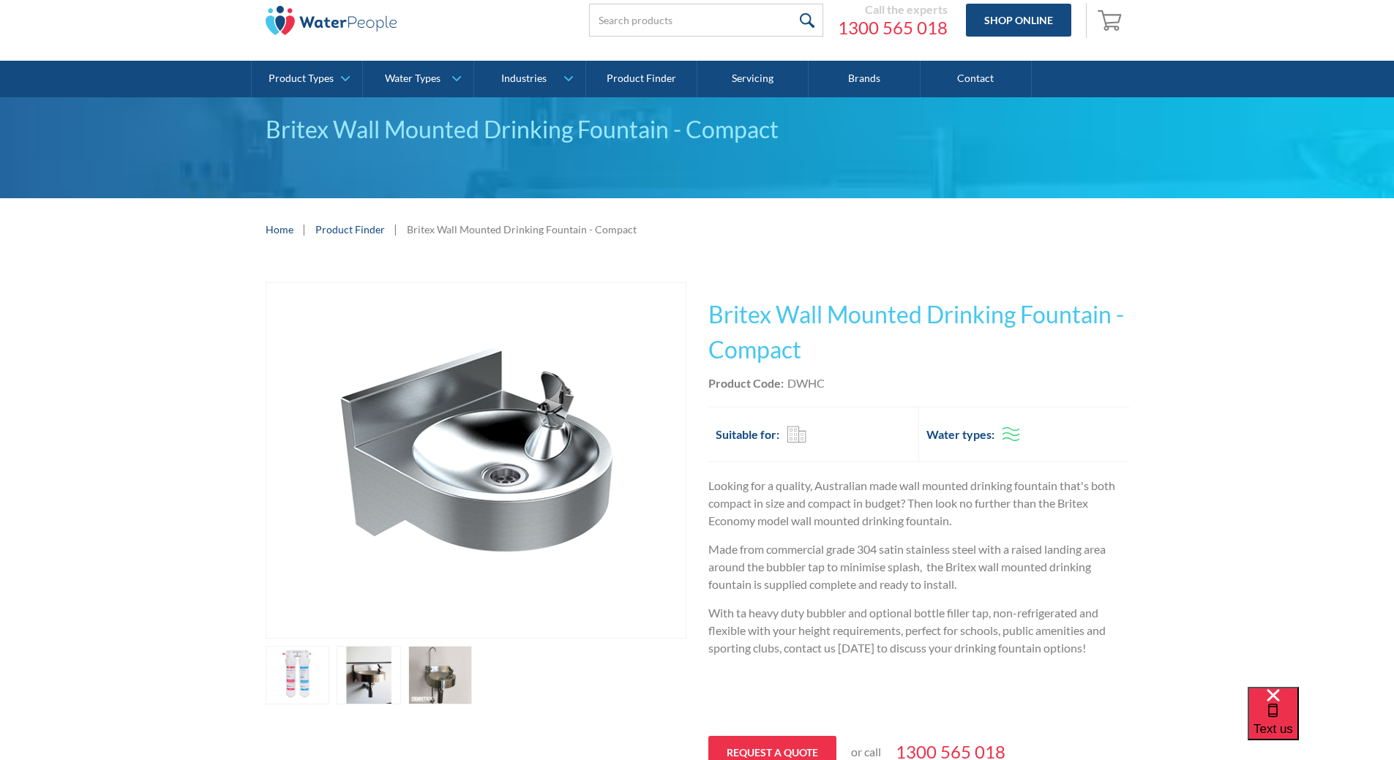
scroll to position [146, 0]
